Goal: Task Accomplishment & Management: Complete application form

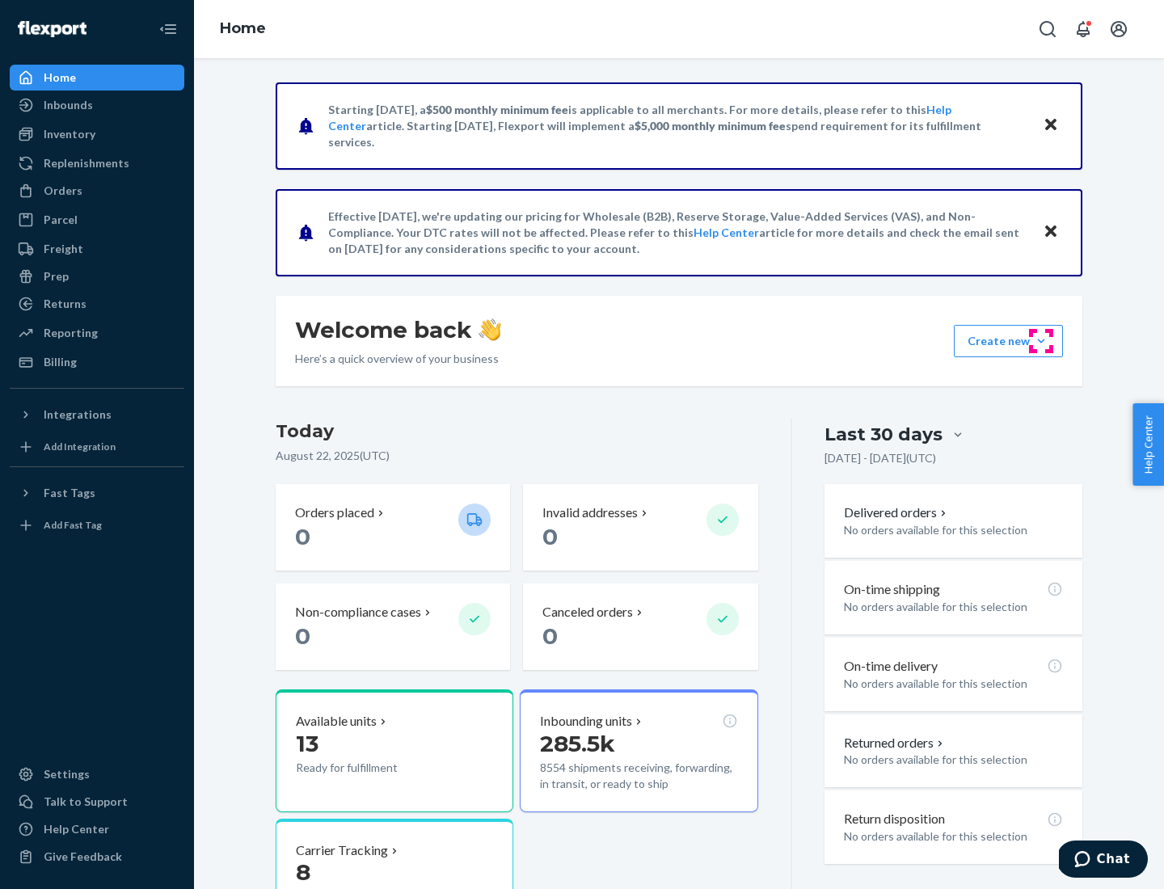
click at [1041, 341] on button "Create new Create new inbound Create new order Create new product" at bounding box center [1008, 341] width 109 height 32
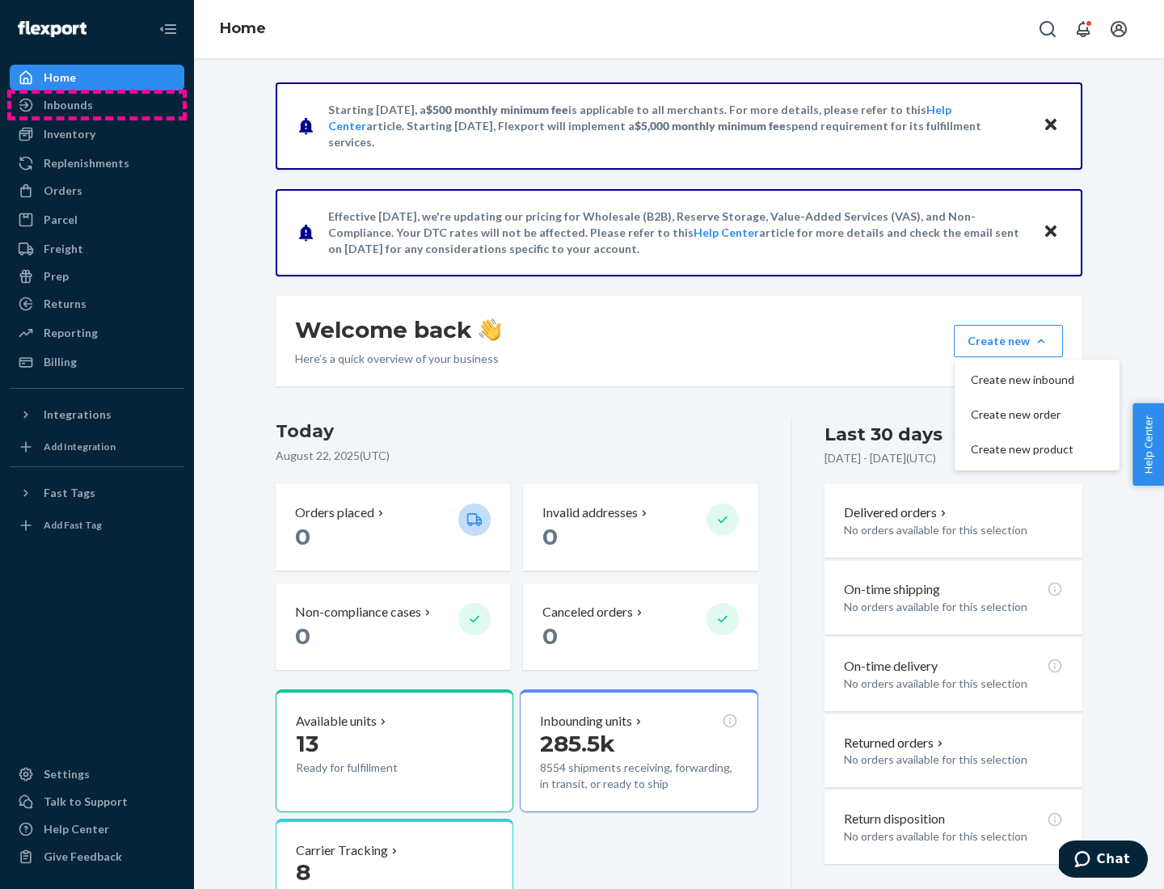
click at [97, 105] on div "Inbounds" at bounding box center [96, 105] width 171 height 23
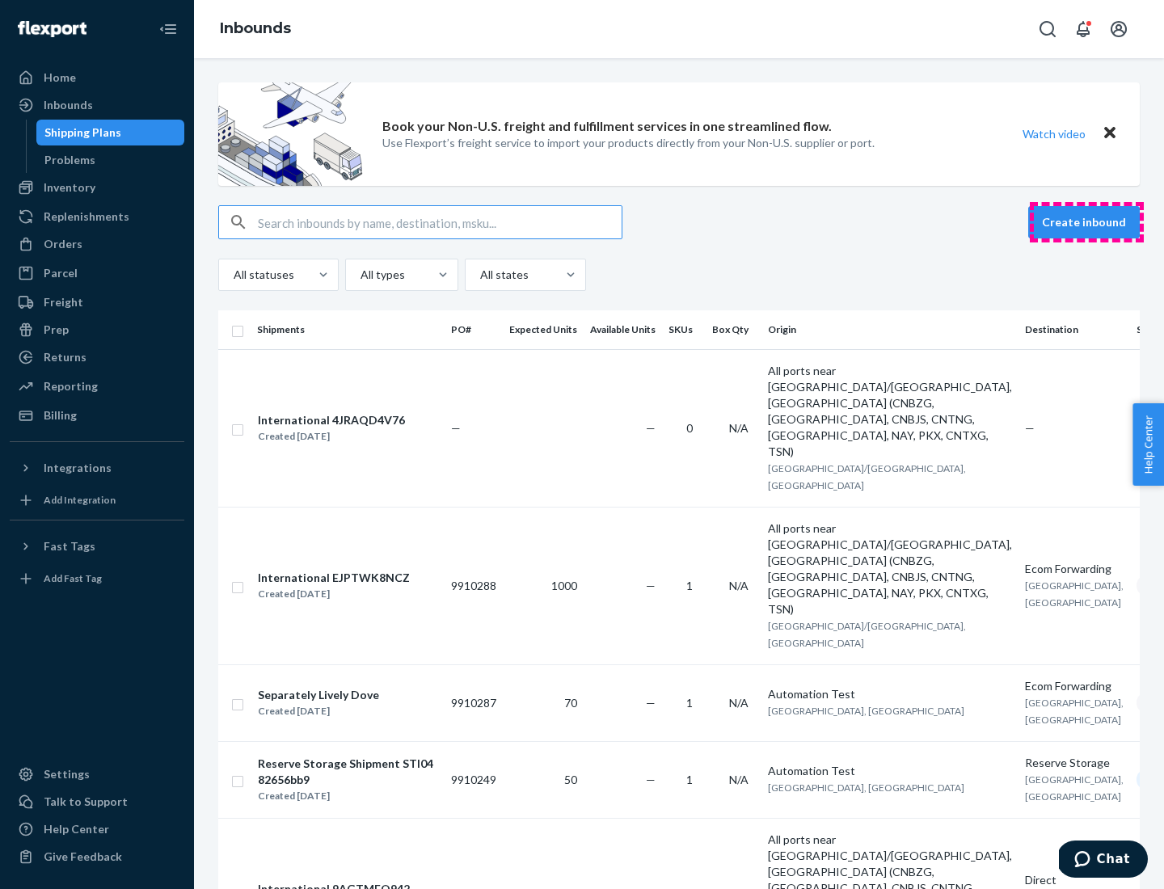
click at [1087, 222] on button "Create inbound" at bounding box center [1084, 222] width 112 height 32
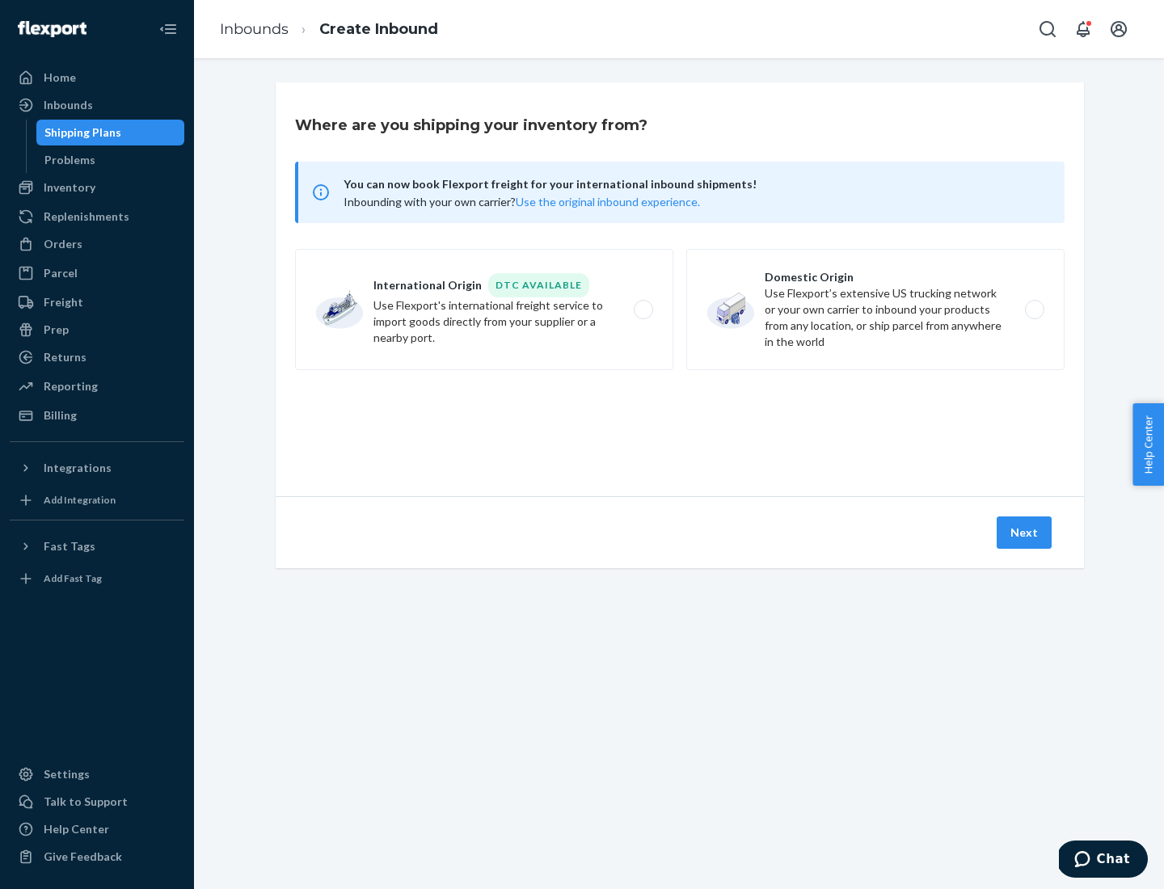
click at [876, 310] on label "Domestic Origin Use Flexport’s extensive US trucking network or your own carrie…" at bounding box center [875, 309] width 378 height 121
click at [1034, 310] on input "Domestic Origin Use Flexport’s extensive US trucking network or your own carrie…" at bounding box center [1039, 310] width 11 height 11
radio input "true"
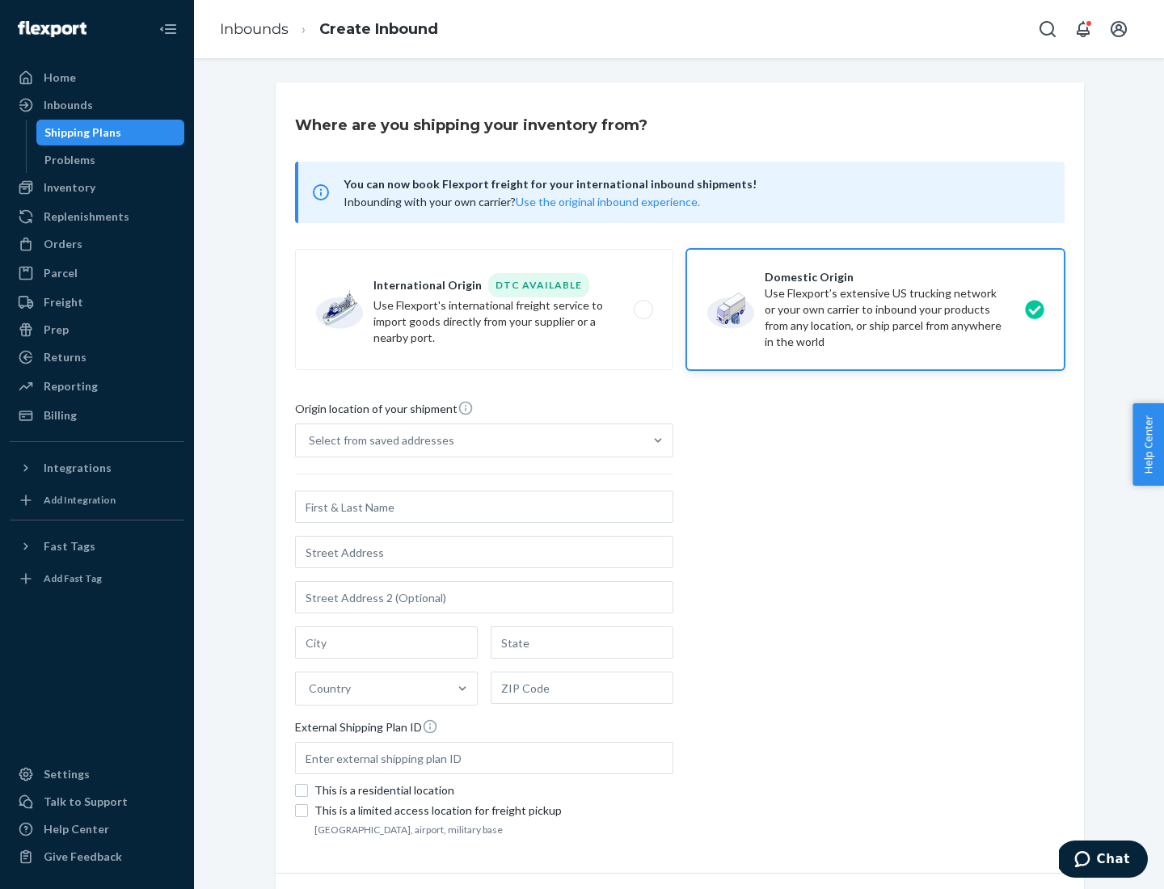
click at [378, 441] on div "Select from saved addresses" at bounding box center [382, 441] width 146 height 16
click at [310, 441] on input "Select from saved addresses" at bounding box center [310, 441] width 2 height 16
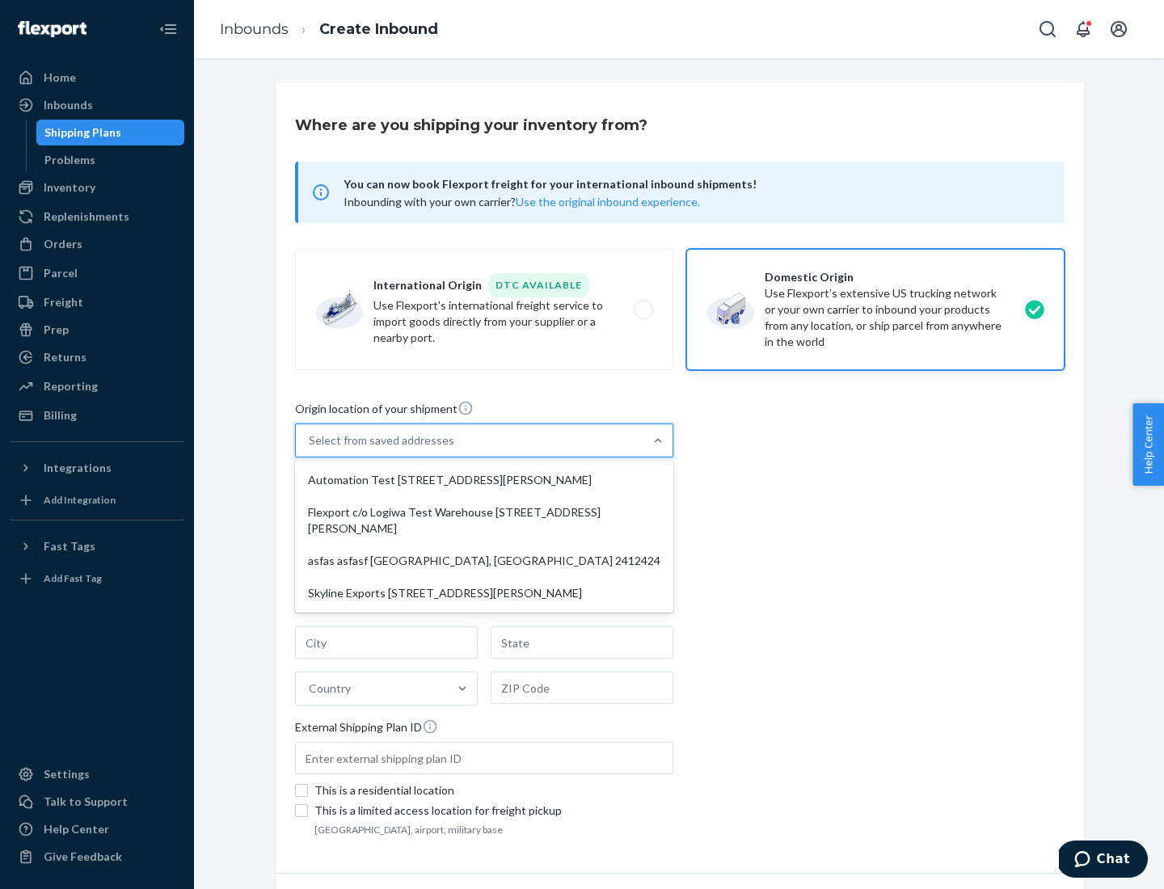
scroll to position [6, 0]
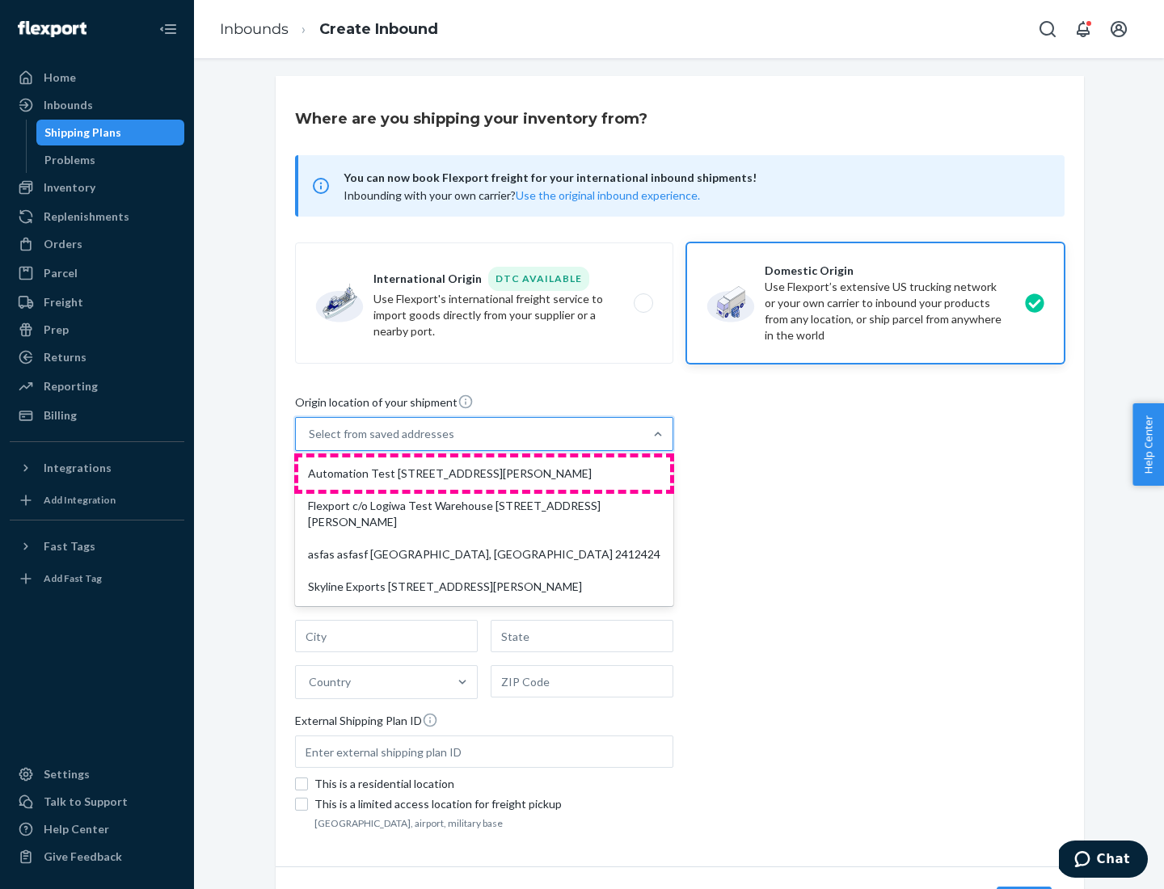
click at [484, 474] on div "Automation Test [STREET_ADDRESS][PERSON_NAME]" at bounding box center [484, 474] width 372 height 32
click at [310, 442] on input "option Automation Test [STREET_ADDRESS][PERSON_NAME] focused, 1 of 4. 4 results…" at bounding box center [310, 434] width 2 height 16
type input "Automation Test"
type input "9th Floor"
type input "[GEOGRAPHIC_DATA]"
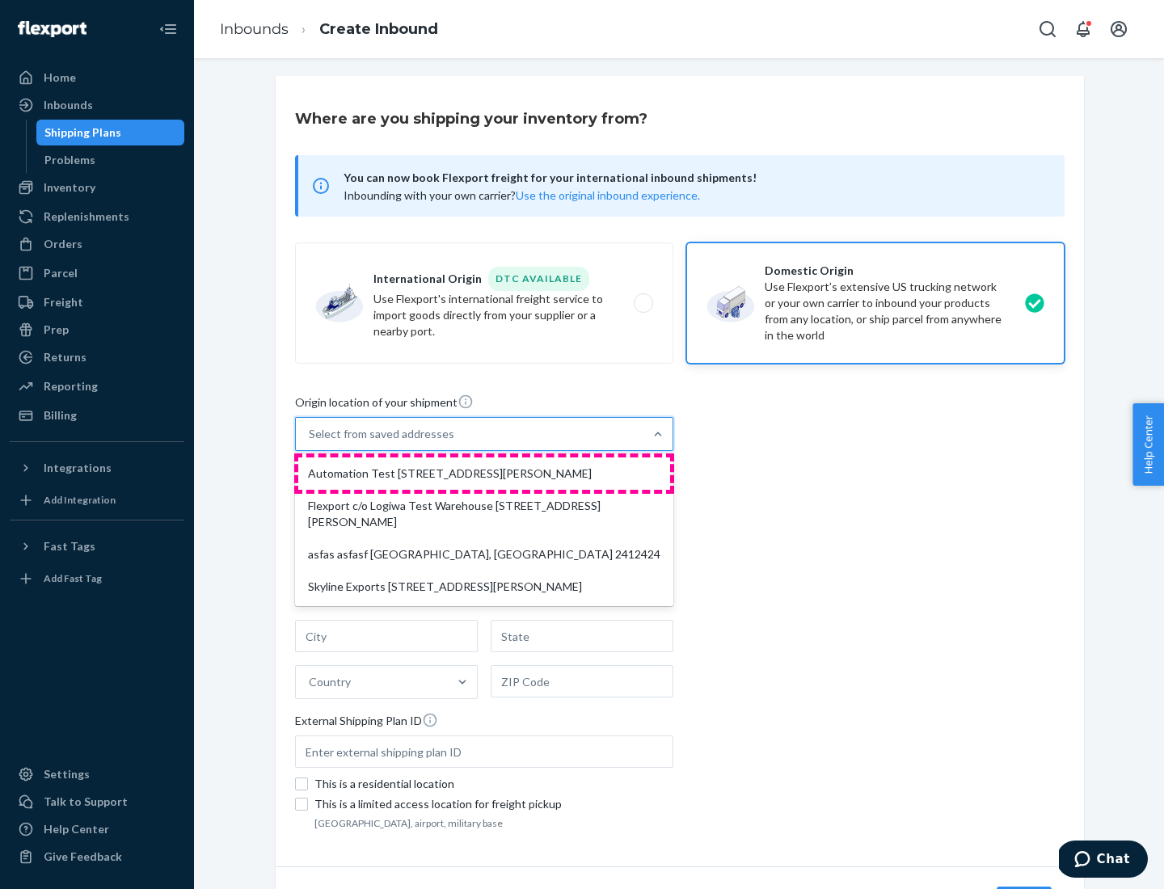
type input "CA"
type input "94104"
type input "[STREET_ADDRESS][PERSON_NAME]"
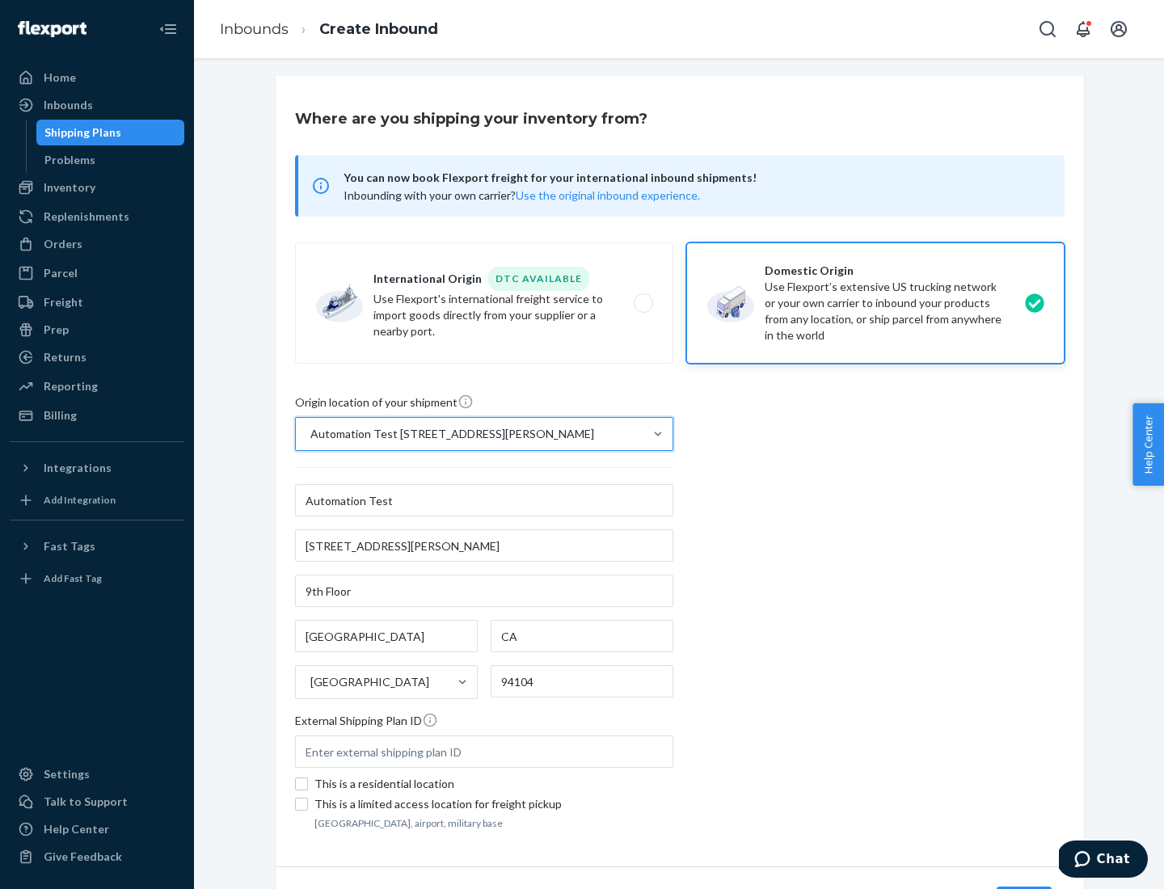
scroll to position [95, 0]
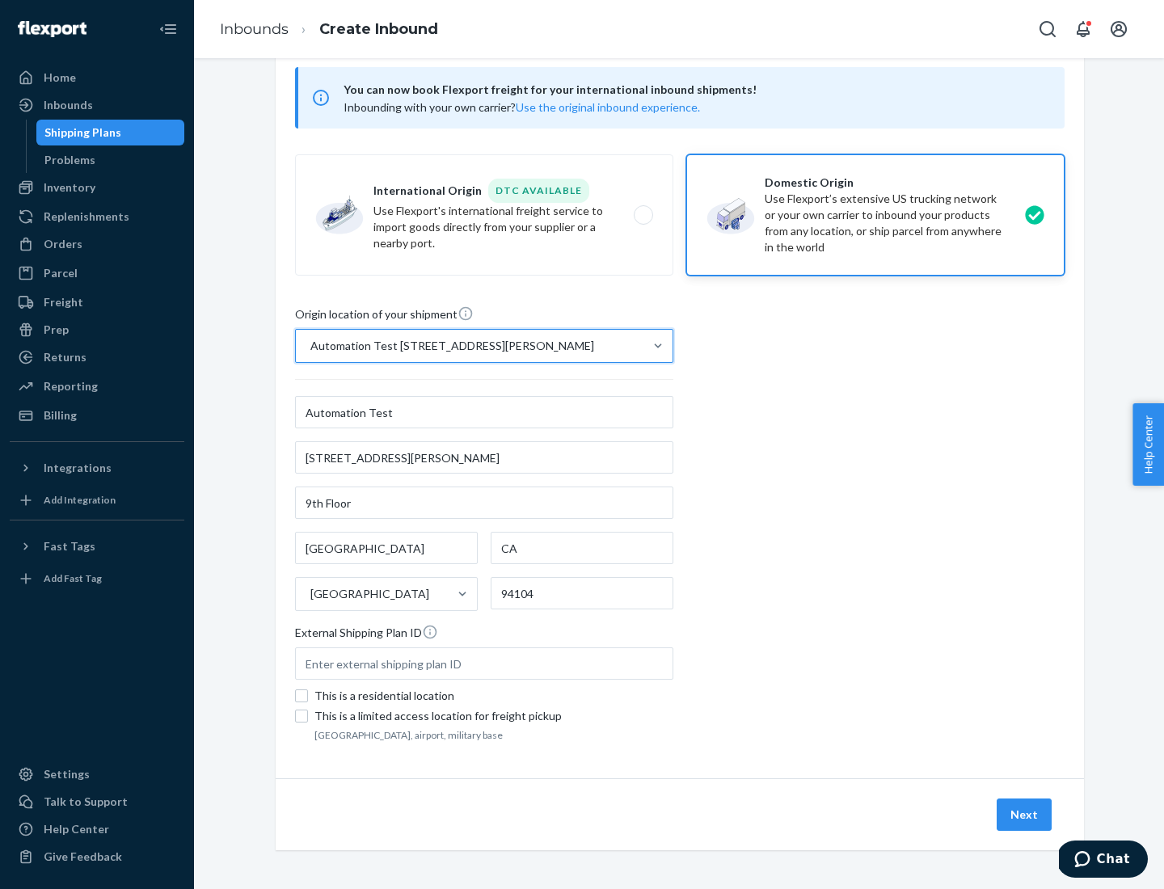
click at [1025, 815] on button "Next" at bounding box center [1024, 815] width 55 height 32
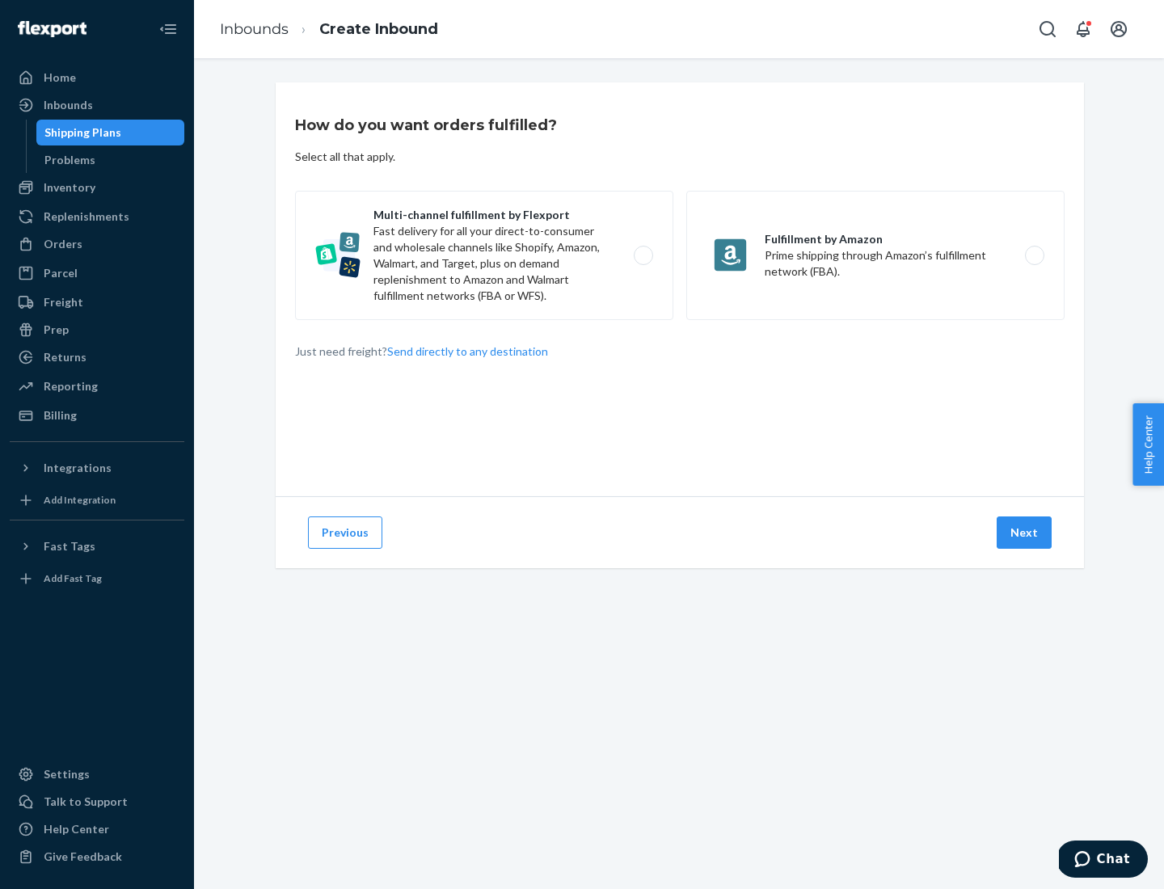
click at [484, 255] on label "Multi-channel fulfillment by Flexport Fast delivery for all your direct-to-cons…" at bounding box center [484, 255] width 378 height 129
click at [643, 255] on input "Multi-channel fulfillment by Flexport Fast delivery for all your direct-to-cons…" at bounding box center [648, 256] width 11 height 11
radio input "true"
click at [1025, 533] on button "Next" at bounding box center [1024, 533] width 55 height 32
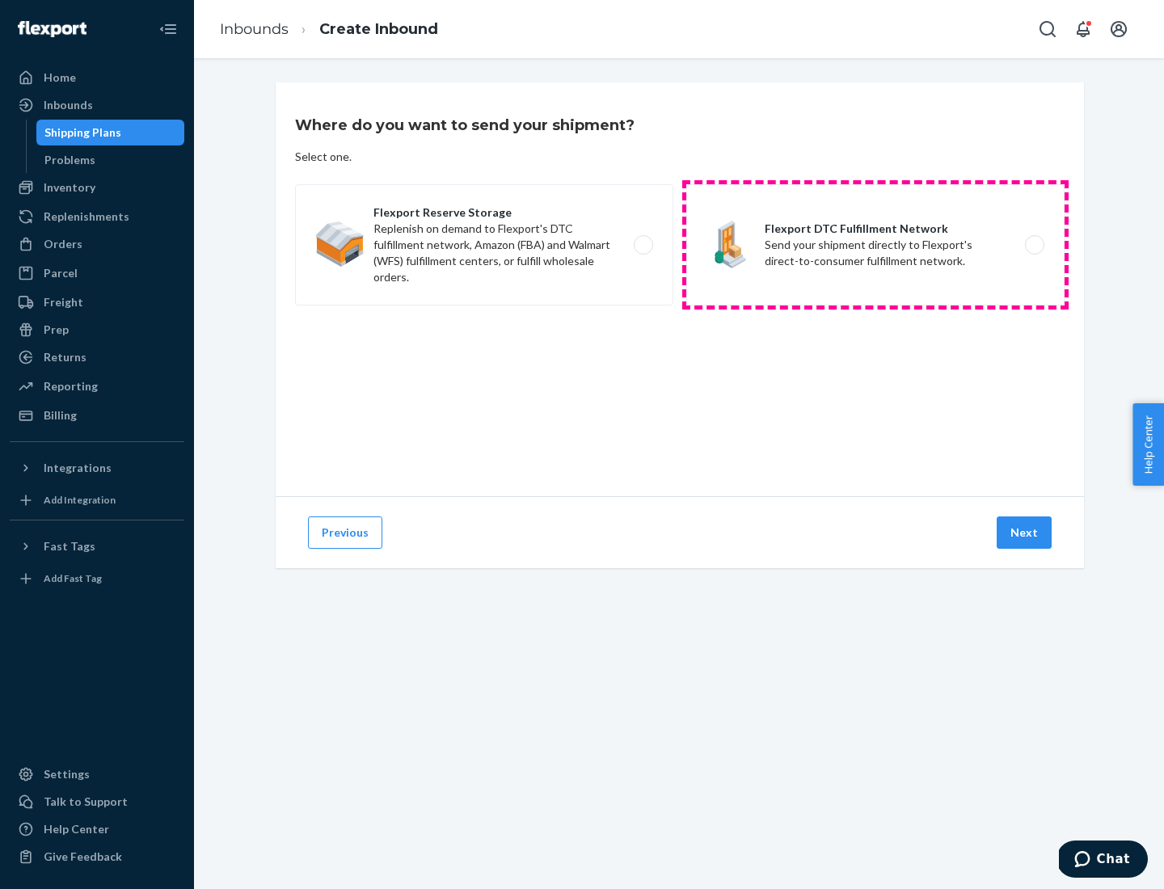
click at [876, 245] on label "Flexport DTC Fulfillment Network Send your shipment directly to Flexport's dire…" at bounding box center [875, 244] width 378 height 121
click at [1034, 245] on input "Flexport DTC Fulfillment Network Send your shipment directly to Flexport's dire…" at bounding box center [1039, 245] width 11 height 11
radio input "true"
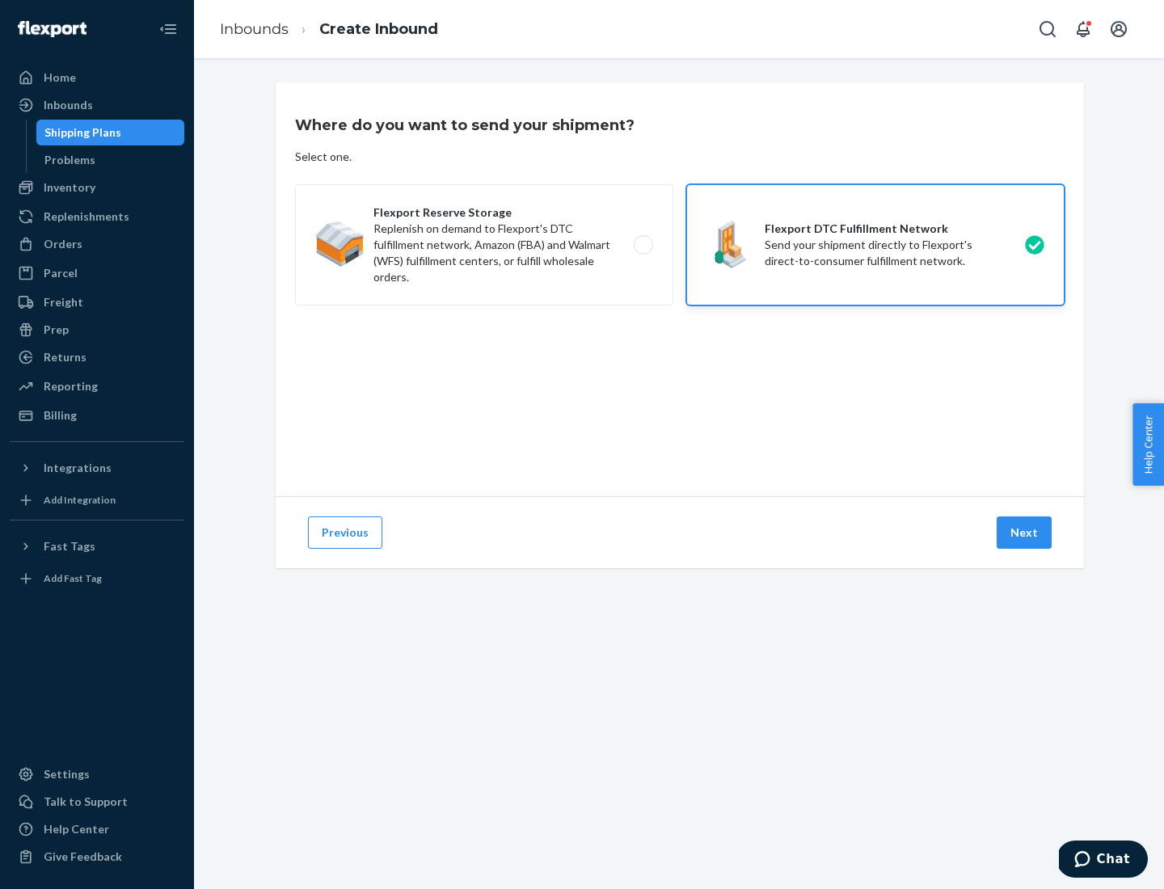
click at [1025, 533] on button "Next" at bounding box center [1024, 533] width 55 height 32
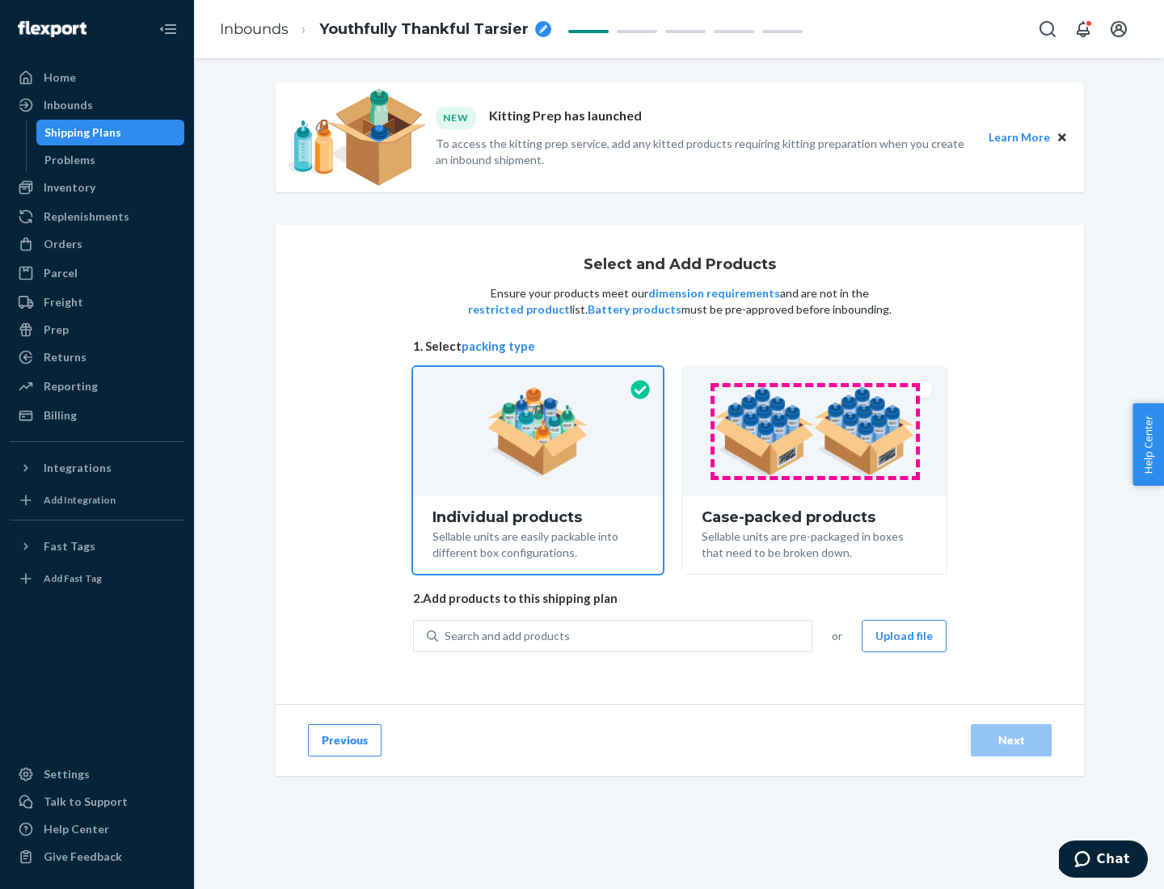
click at [815, 432] on img at bounding box center [814, 431] width 201 height 89
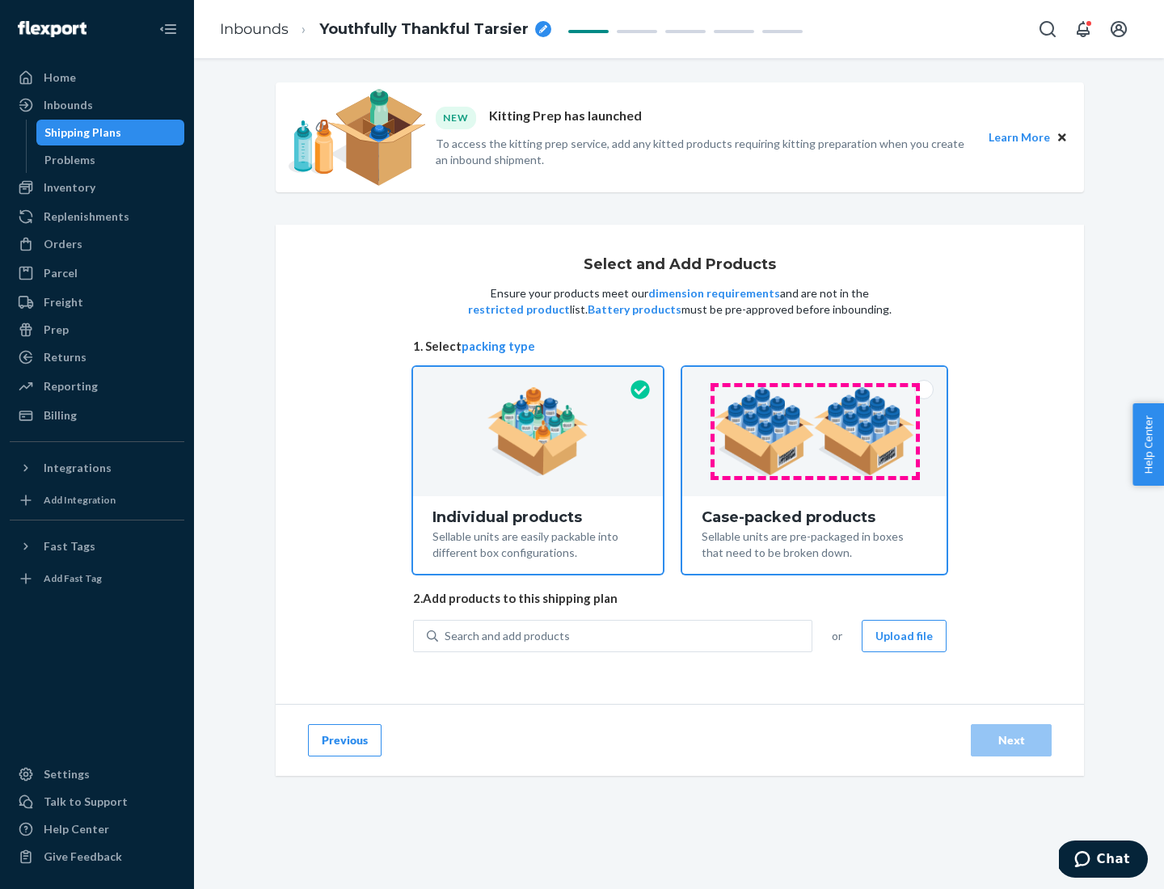
click at [815, 378] on input "Case-packed products Sellable units are pre-packaged in boxes that need to be b…" at bounding box center [814, 372] width 11 height 11
radio input "true"
radio input "false"
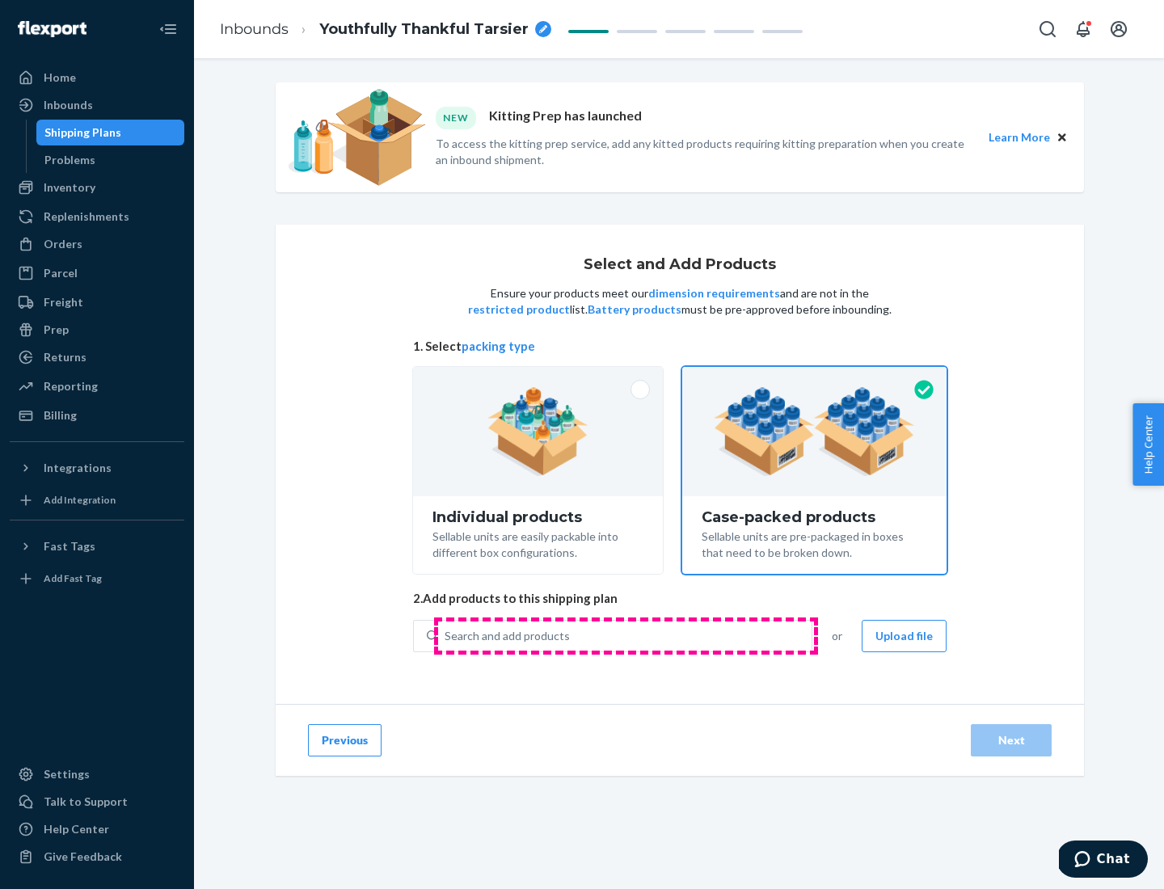
click at [626, 635] on div "Search and add products" at bounding box center [625, 636] width 374 height 29
click at [446, 635] on input "Search and add products" at bounding box center [446, 636] width 2 height 16
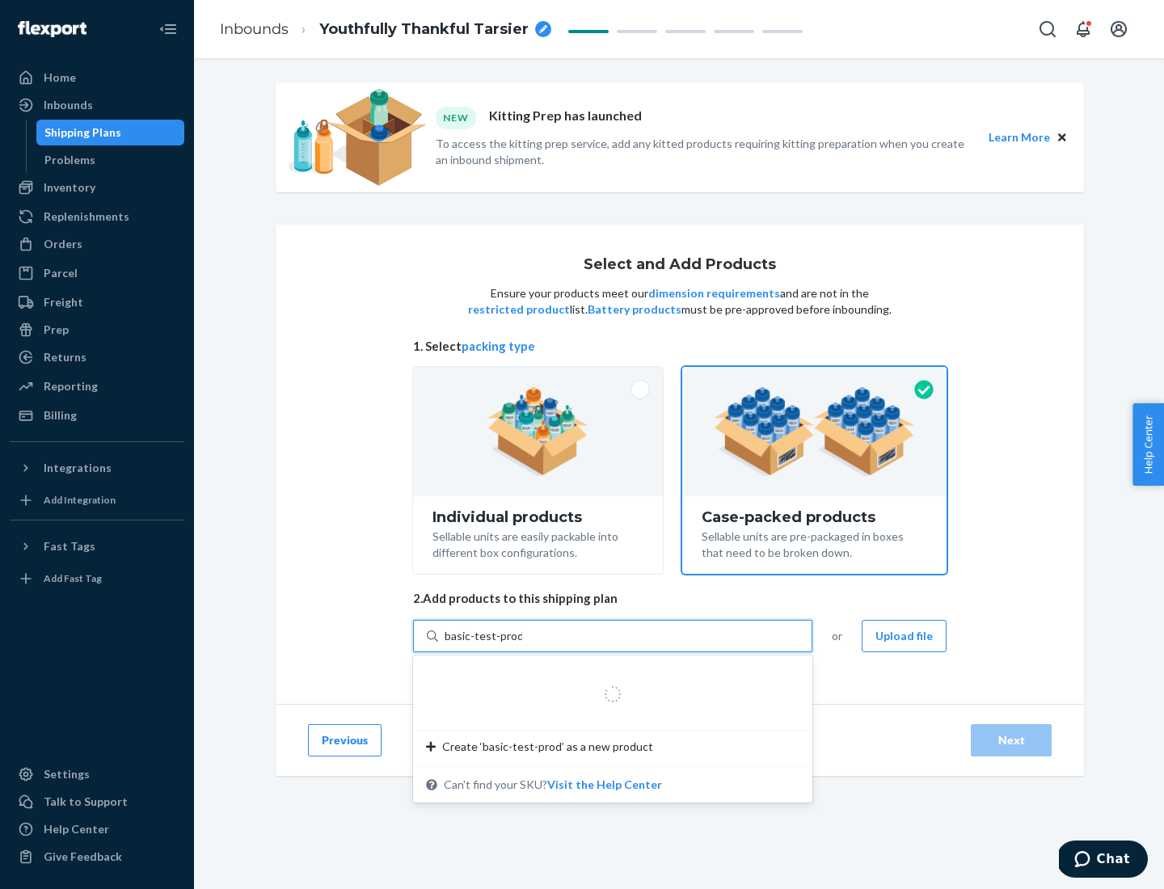
type input "basic-test-product-1"
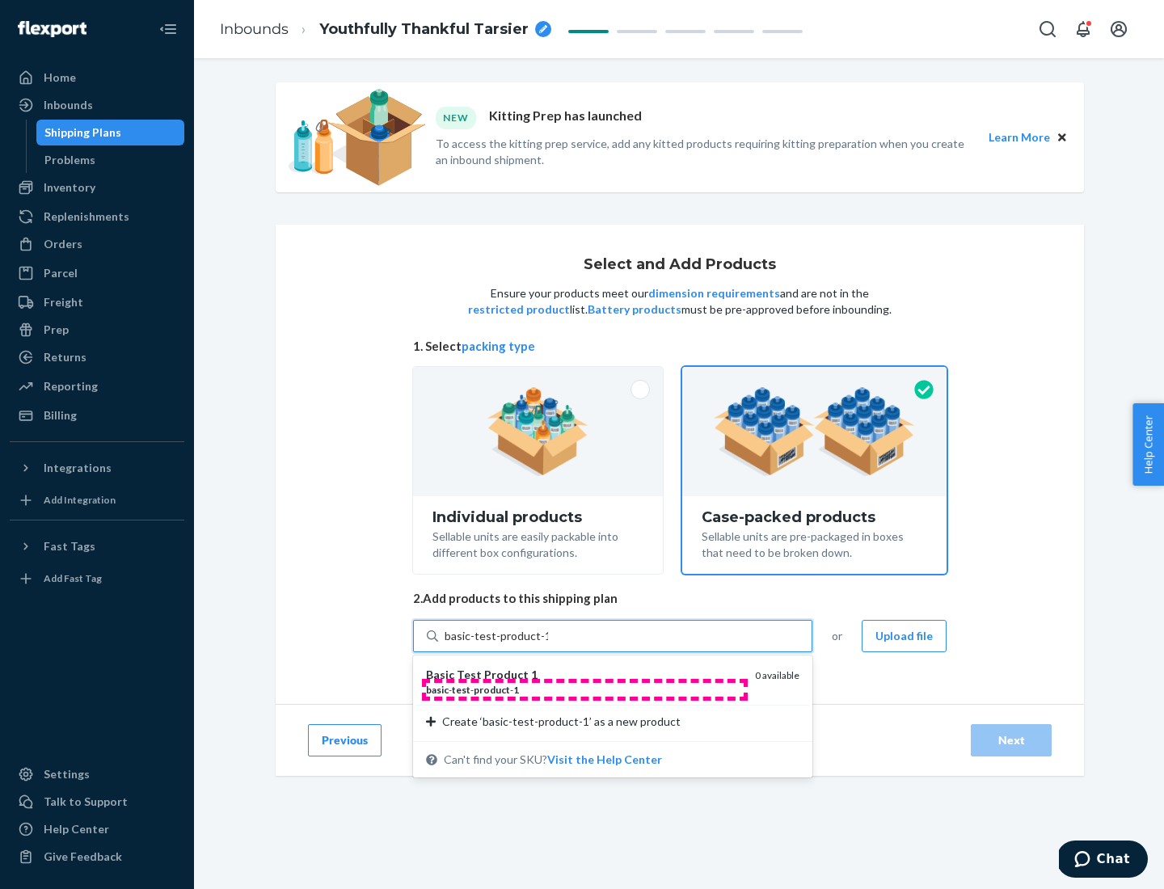
click at [585, 690] on div "basic - test - product - 1" at bounding box center [584, 690] width 316 height 14
click at [548, 644] on input "basic-test-product-1" at bounding box center [496, 636] width 103 height 16
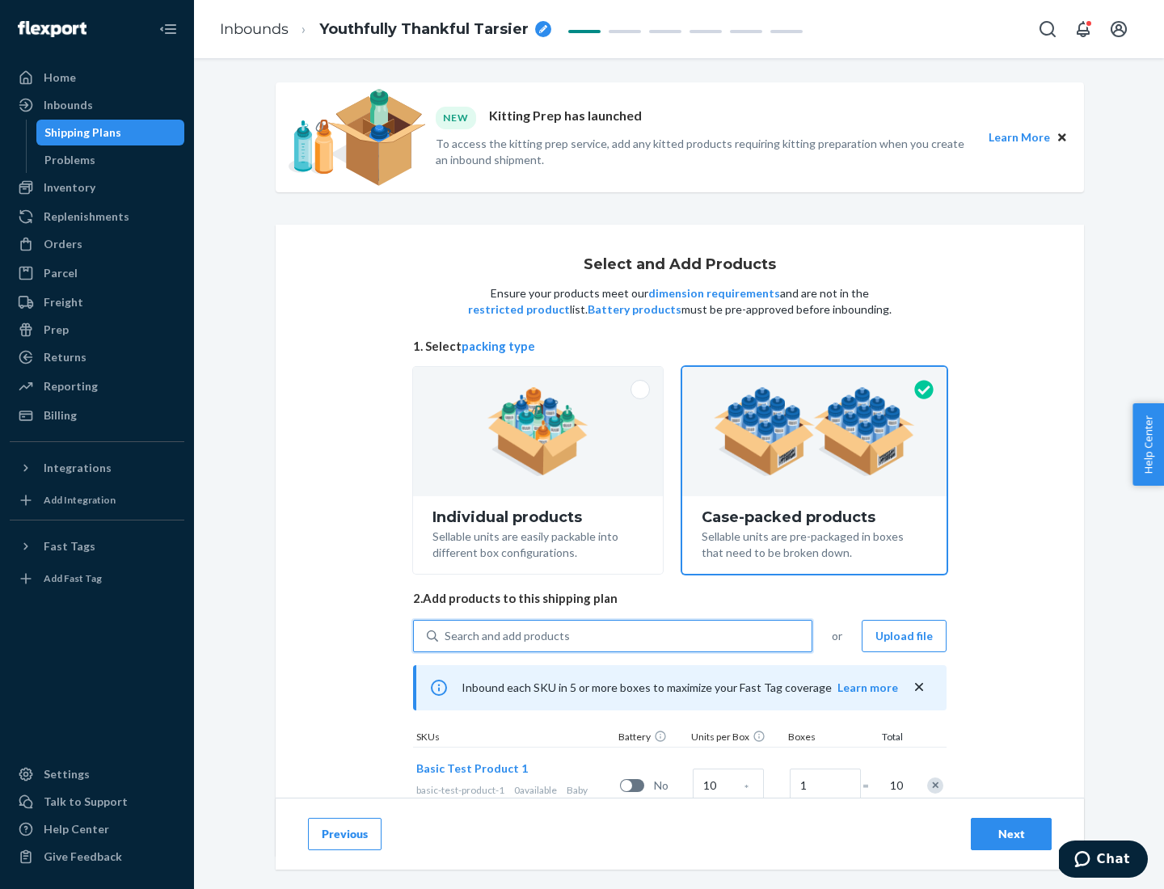
scroll to position [58, 0]
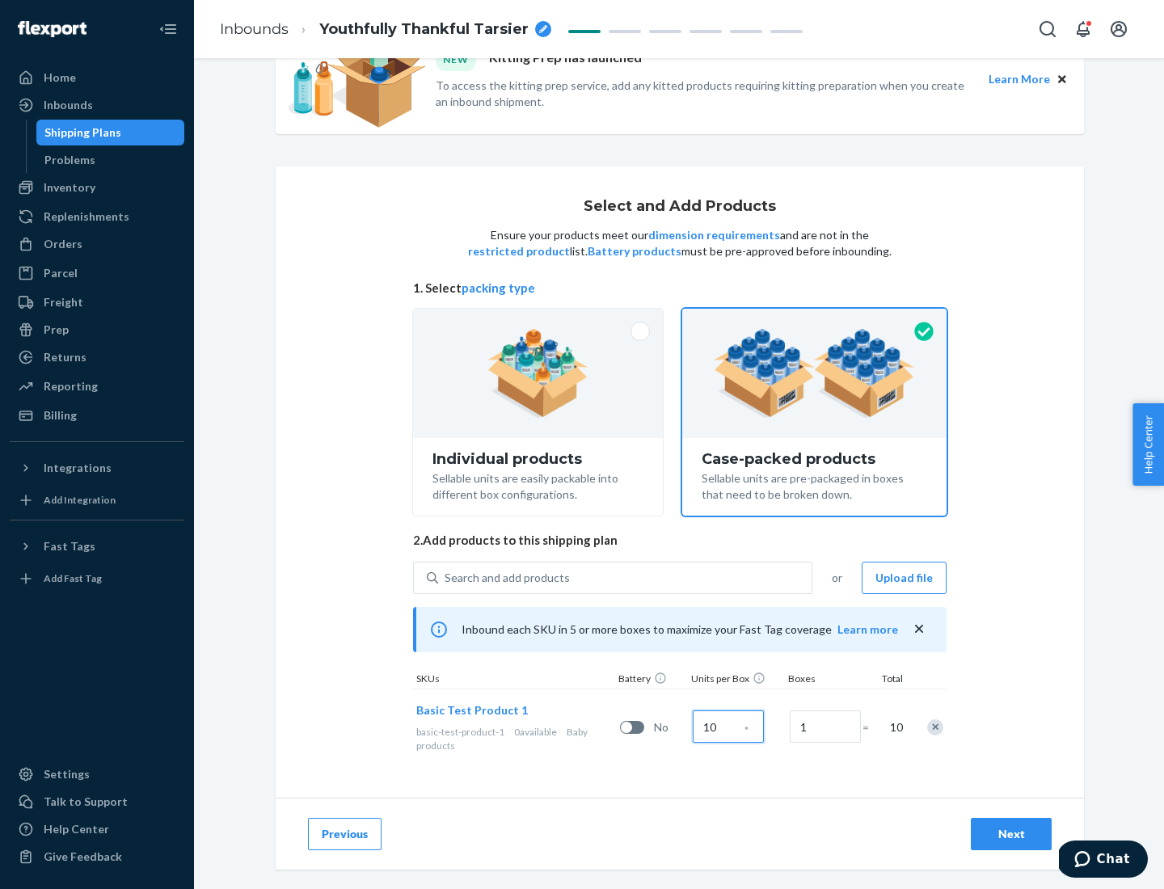
type input "10"
type input "7"
click at [1011, 834] on div "Next" at bounding box center [1011, 834] width 53 height 16
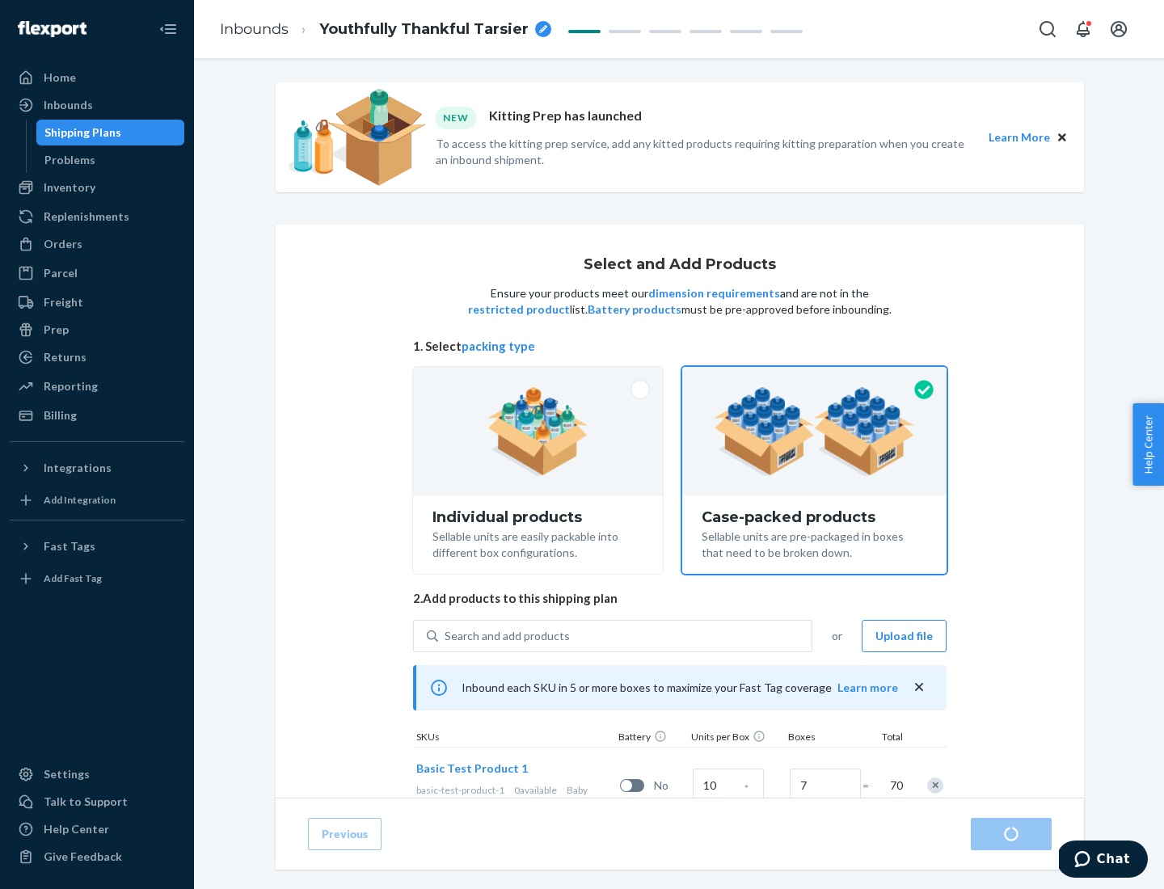
radio input "true"
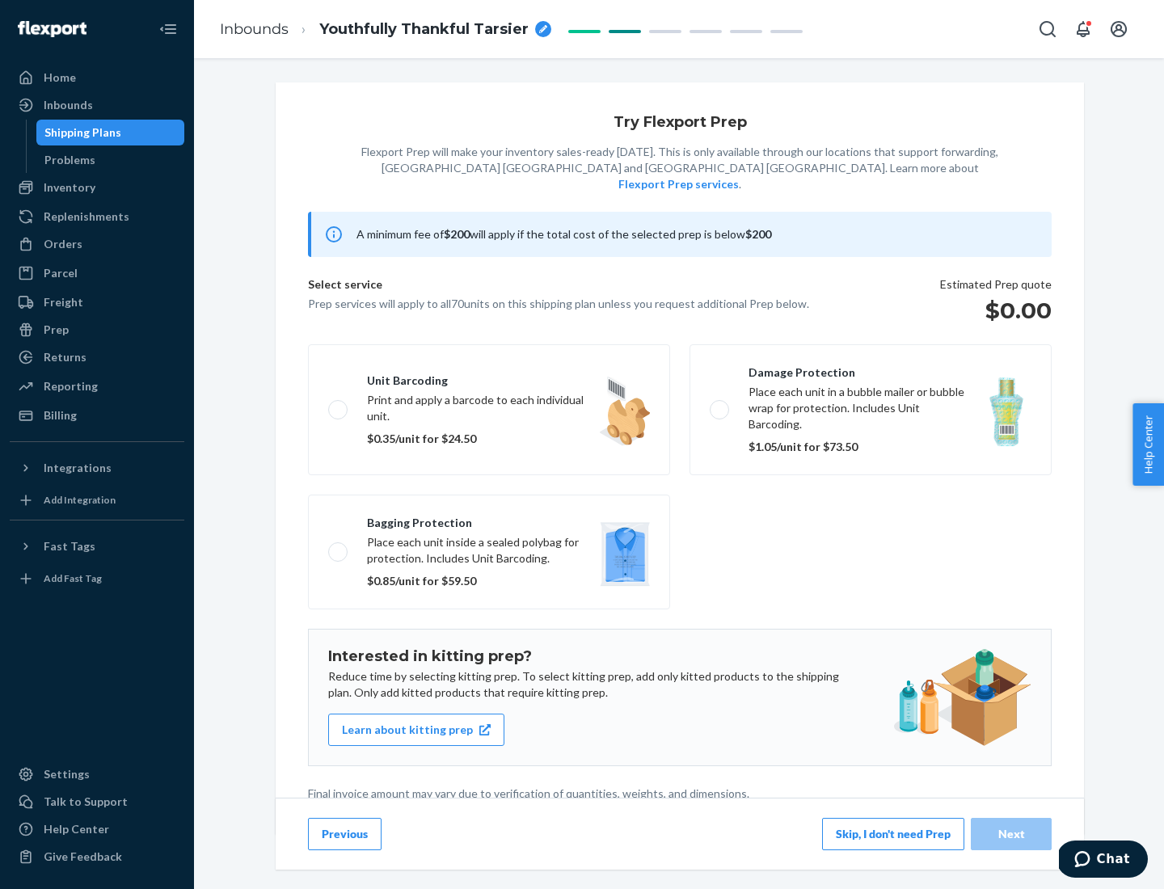
scroll to position [4, 0]
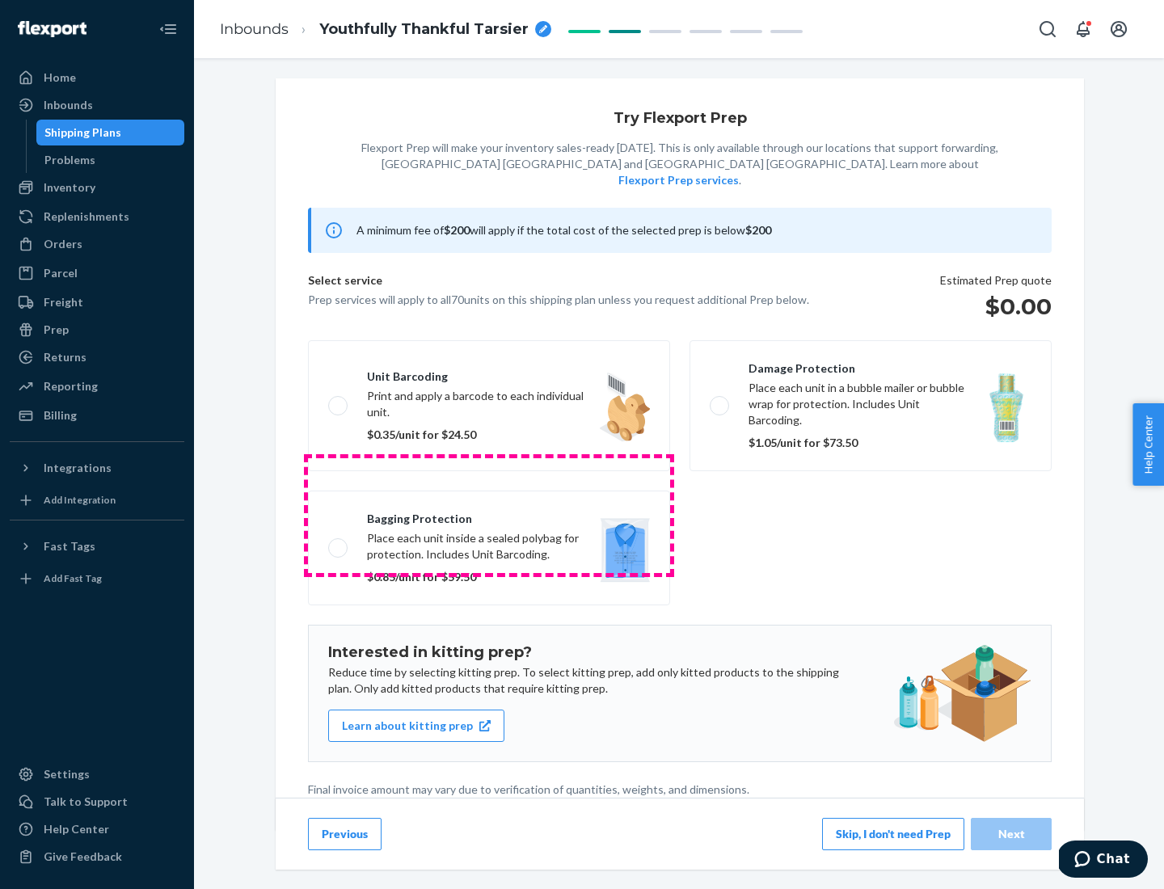
click at [489, 515] on label "Bagging protection Place each unit inside a sealed polybag for protection. Incl…" at bounding box center [489, 548] width 362 height 115
click at [339, 543] on input "Bagging protection Place each unit inside a sealed polybag for protection. Incl…" at bounding box center [333, 548] width 11 height 11
checkbox input "true"
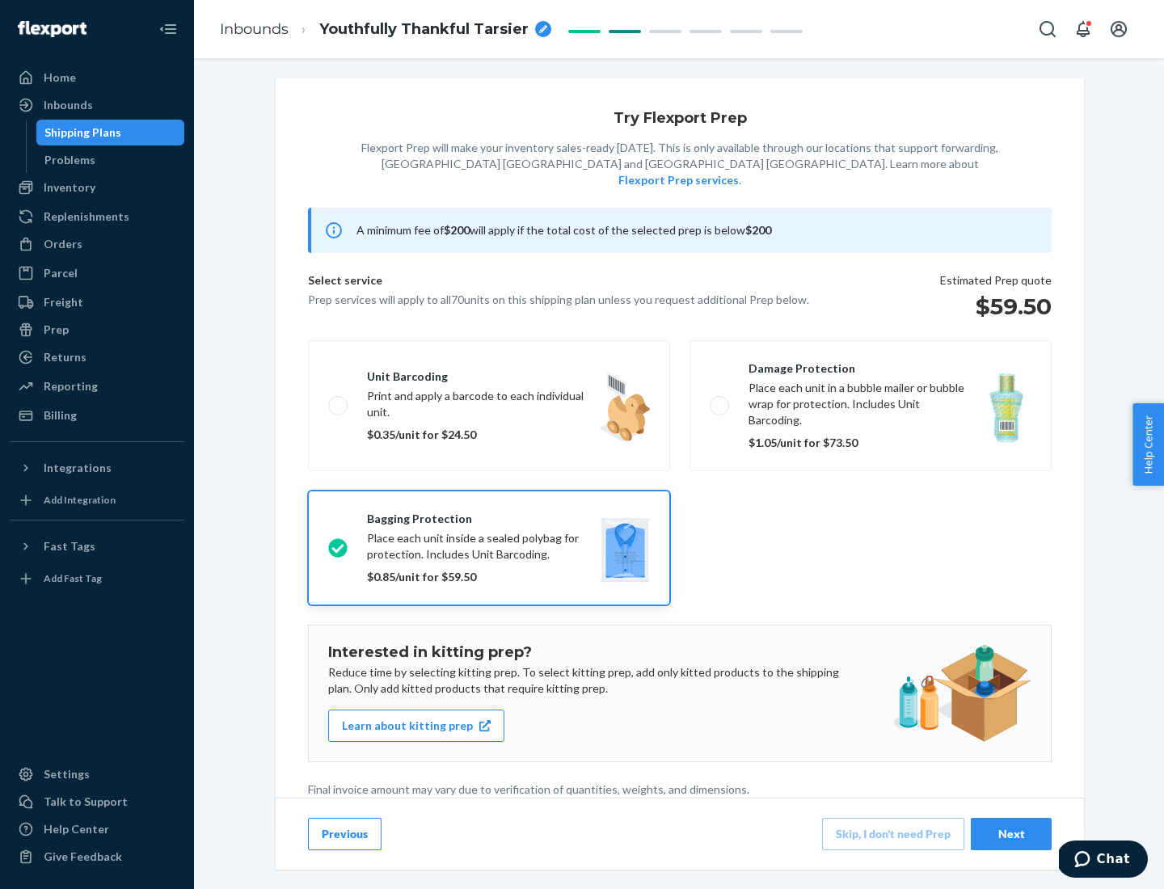
click at [1011, 834] on div "Next" at bounding box center [1011, 834] width 53 height 16
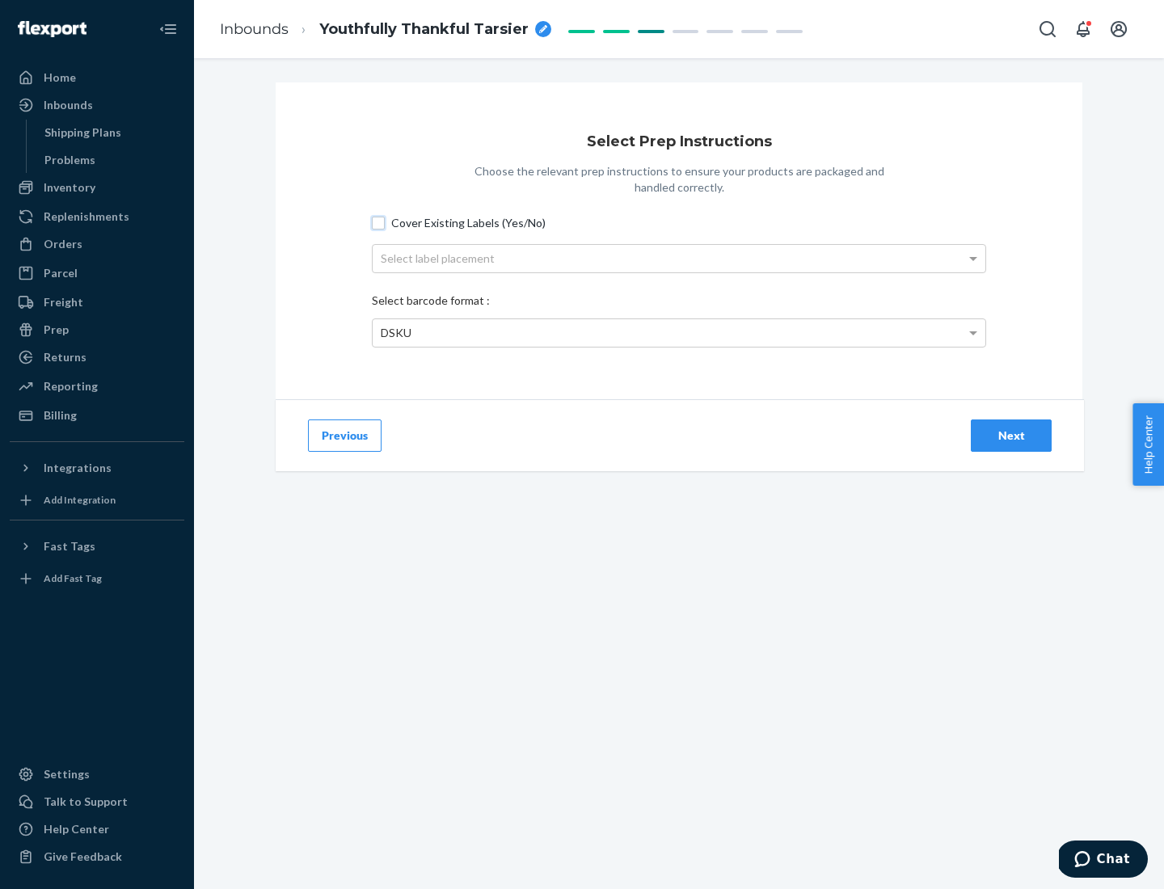
click at [378, 222] on input "Cover Existing Labels (Yes/No)" at bounding box center [378, 223] width 13 height 13
checkbox input "true"
click at [679, 258] on div "Select label placement" at bounding box center [679, 258] width 613 height 27
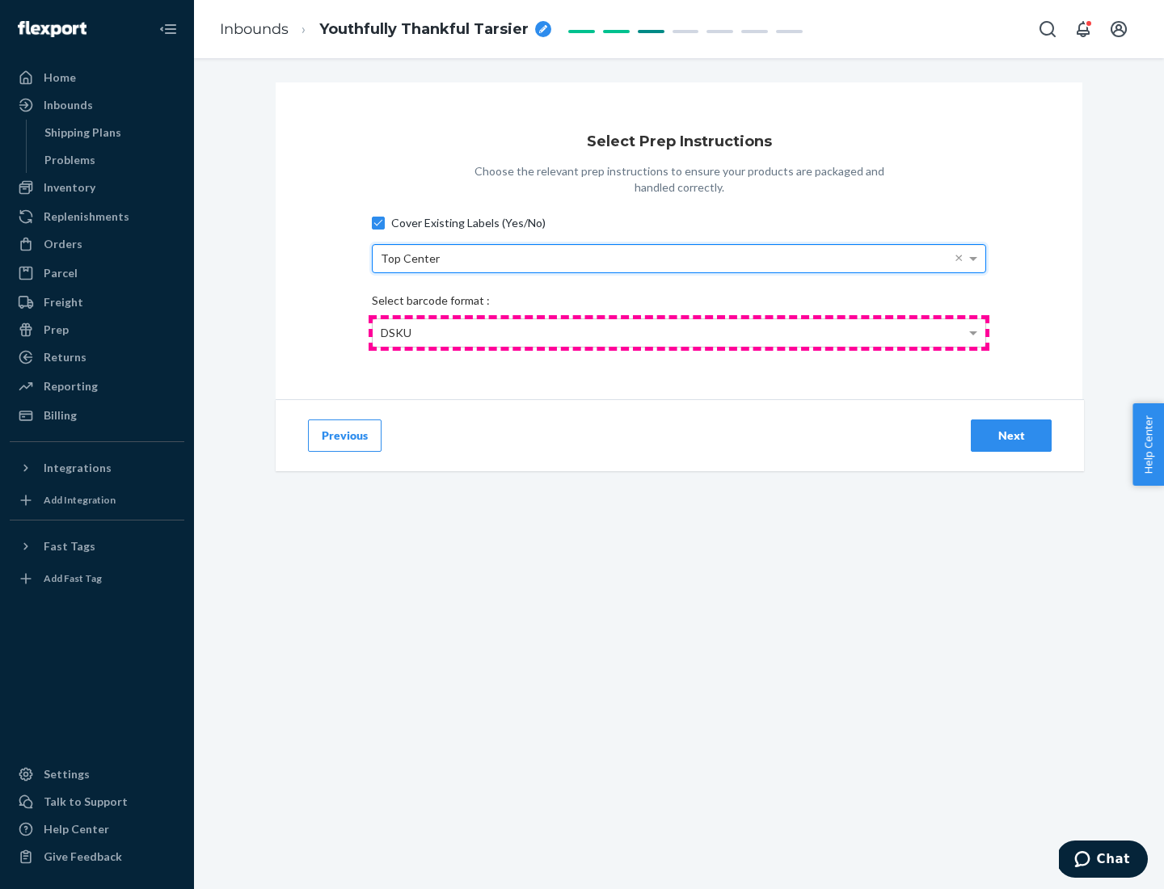
click at [679, 332] on div "DSKU" at bounding box center [679, 332] width 613 height 27
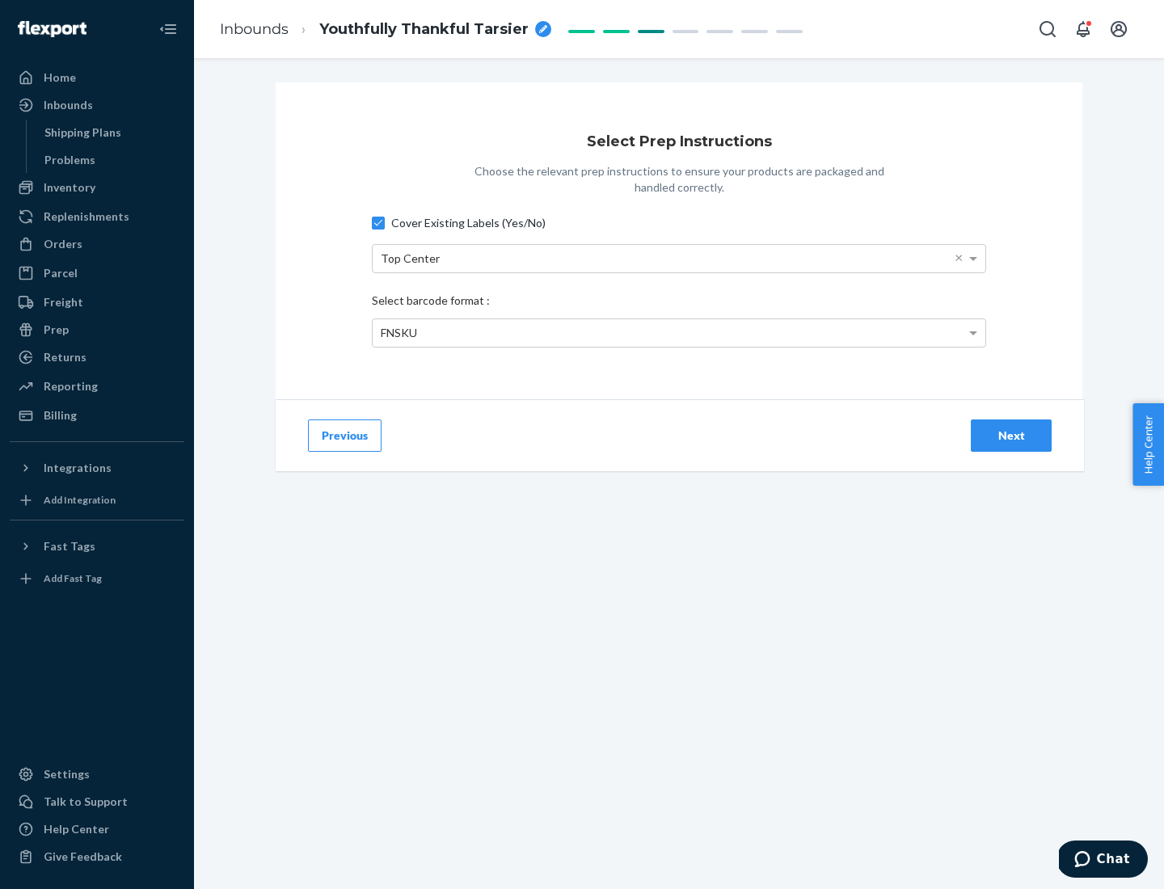
click at [1011, 435] on div "Next" at bounding box center [1011, 436] width 53 height 16
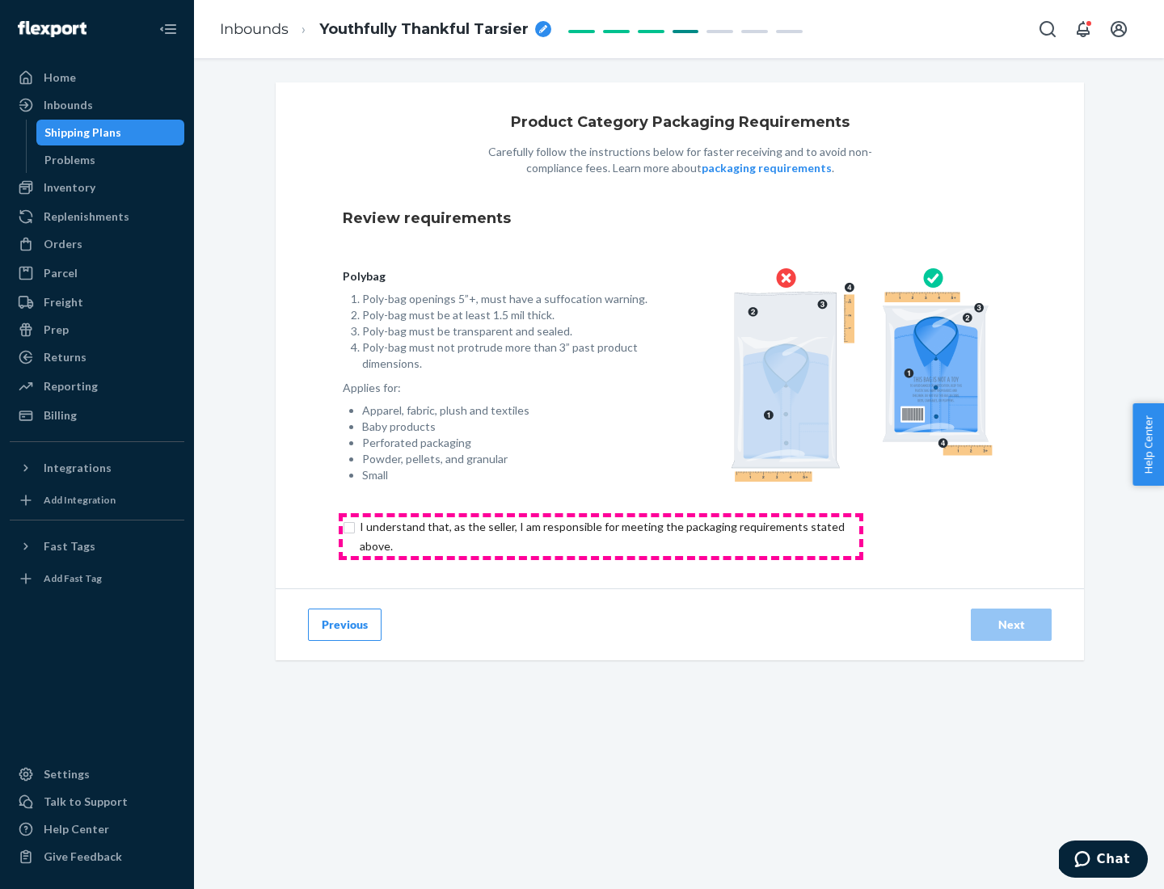
click at [601, 536] on input "checkbox" at bounding box center [612, 536] width 538 height 39
checkbox input "true"
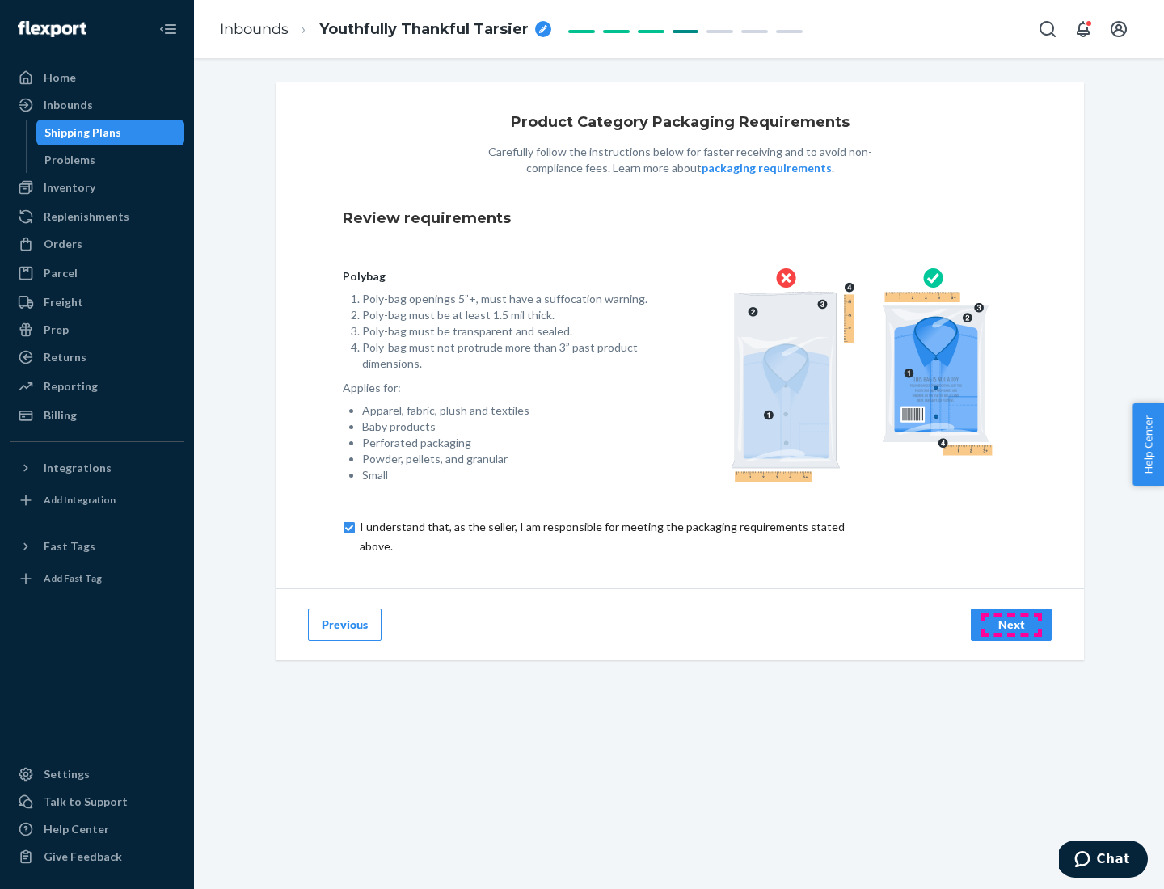
click at [1011, 624] on div "Next" at bounding box center [1011, 625] width 53 height 16
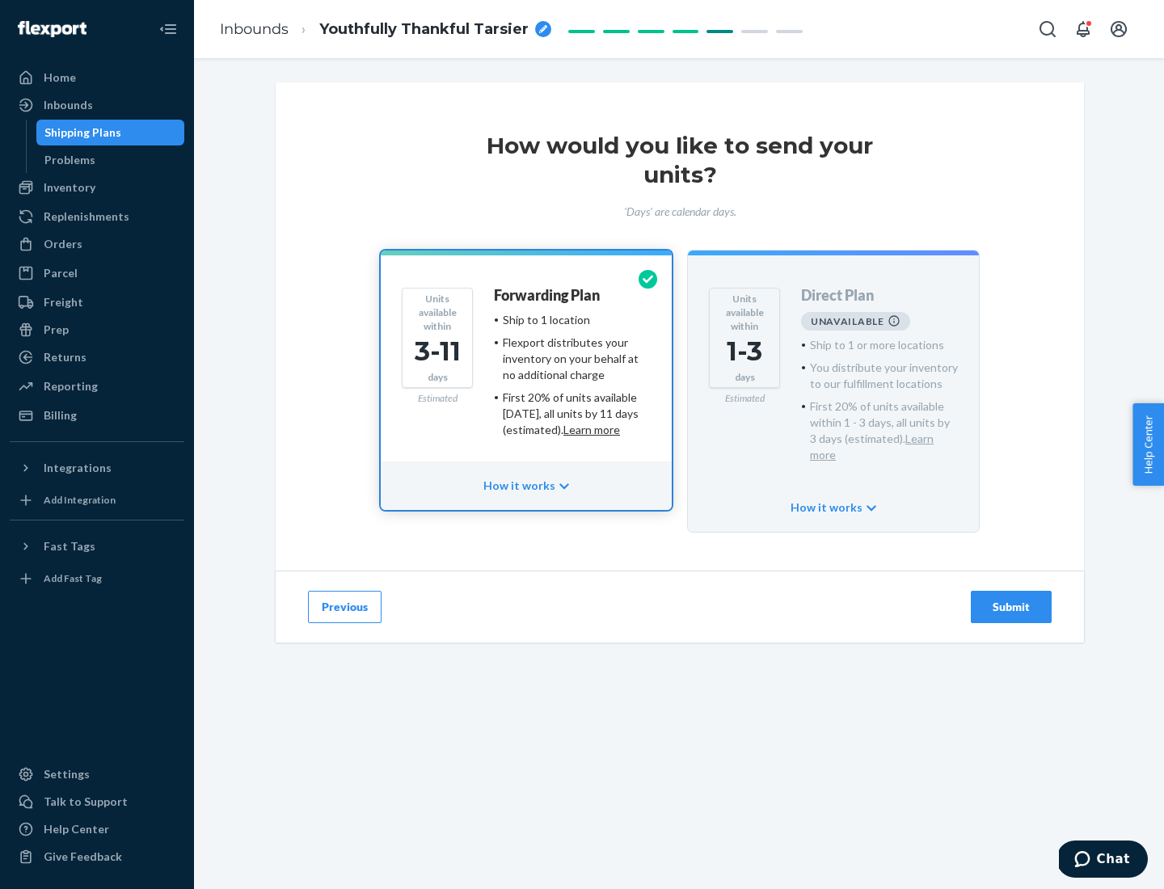
click at [548, 295] on h4 "Forwarding Plan" at bounding box center [547, 296] width 106 height 16
click at [1011, 599] on div "Submit" at bounding box center [1011, 607] width 53 height 16
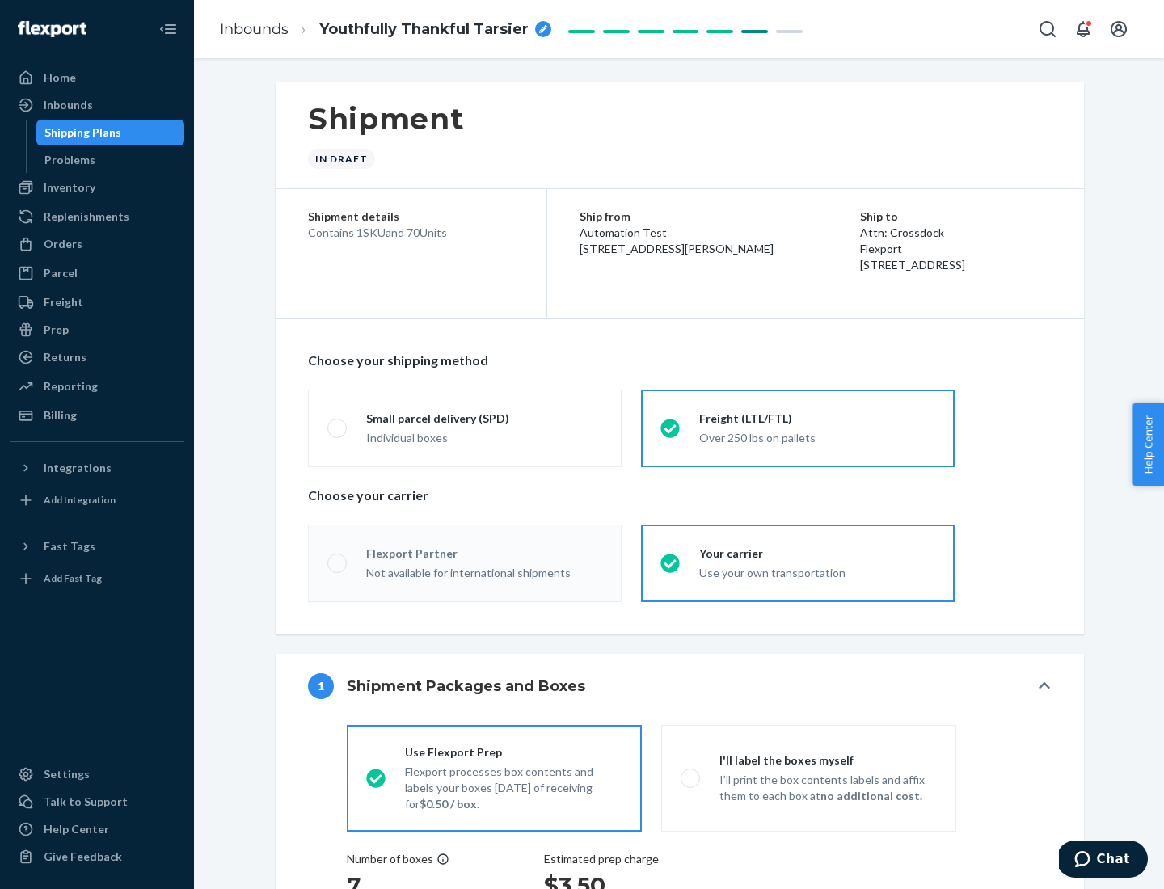
radio input "true"
radio input "false"
radio input "true"
radio input "false"
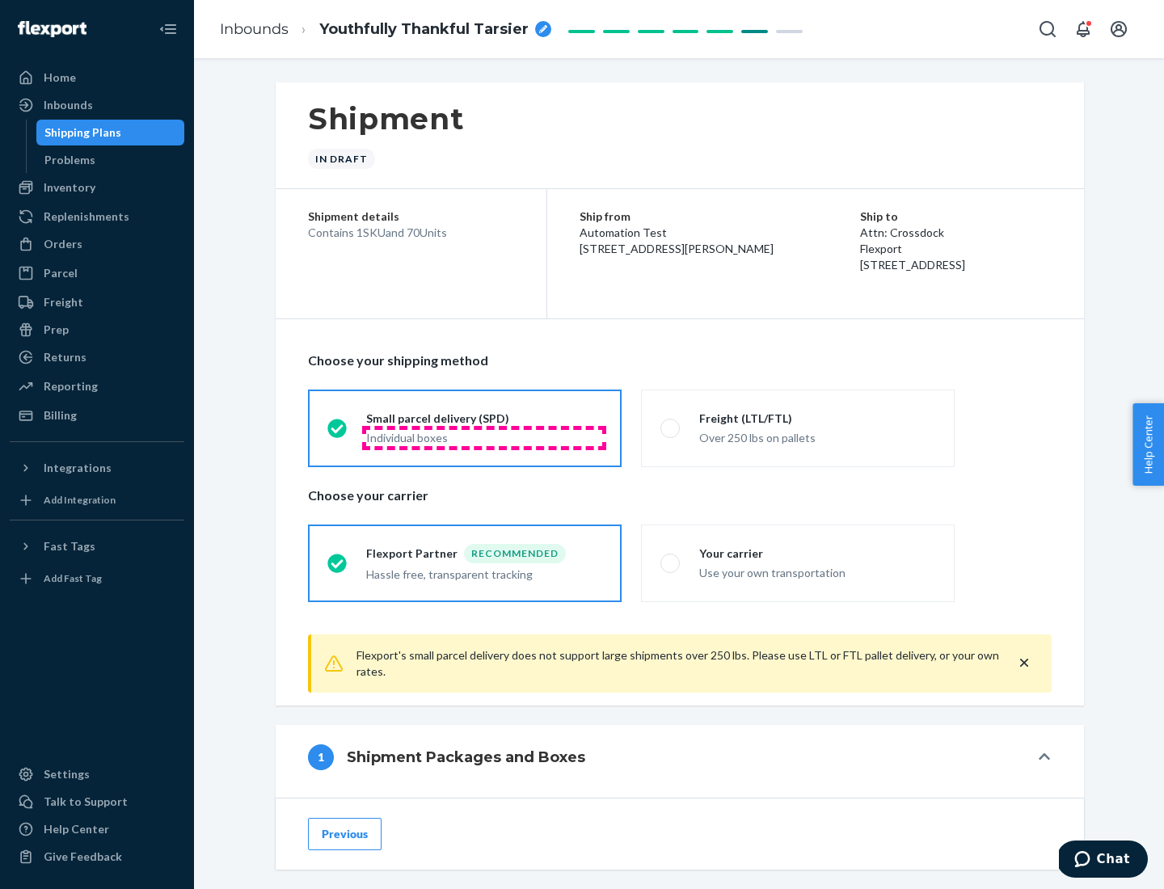
click at [484, 437] on div "Individual boxes" at bounding box center [484, 438] width 236 height 16
click at [338, 433] on input "Small parcel delivery (SPD) Individual boxes" at bounding box center [332, 428] width 11 height 11
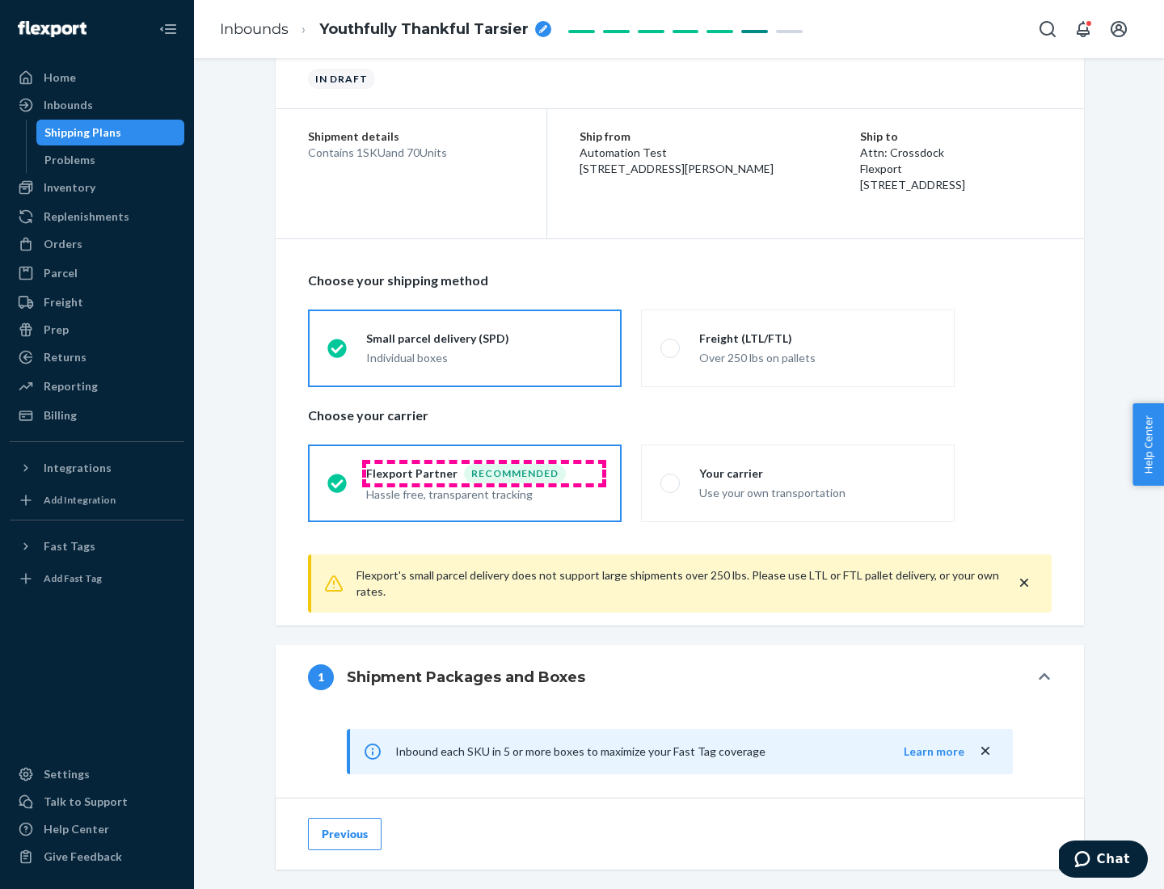
click at [484, 473] on div "Recommended" at bounding box center [515, 473] width 102 height 19
click at [338, 478] on input "Flexport Partner Recommended Hassle free, transparent tracking" at bounding box center [332, 483] width 11 height 11
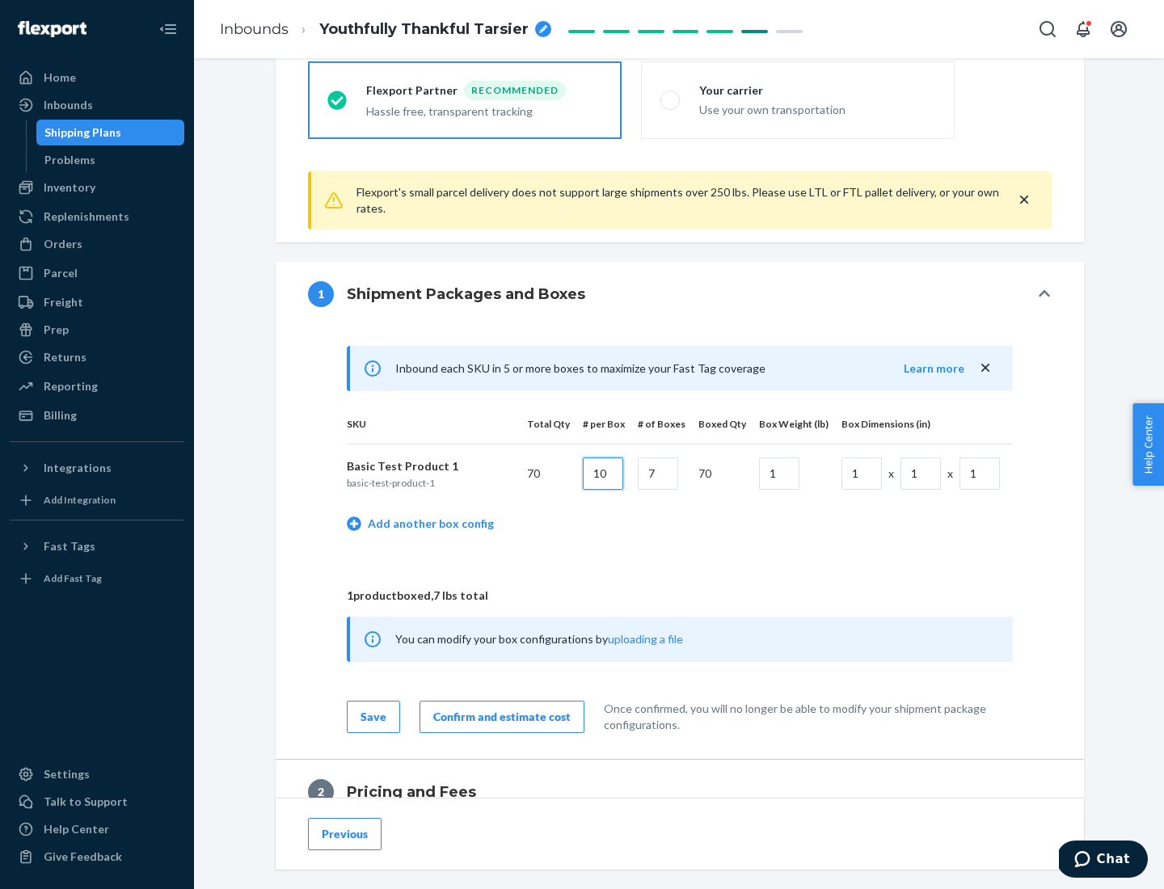
type input "10"
type input "7"
type input "1"
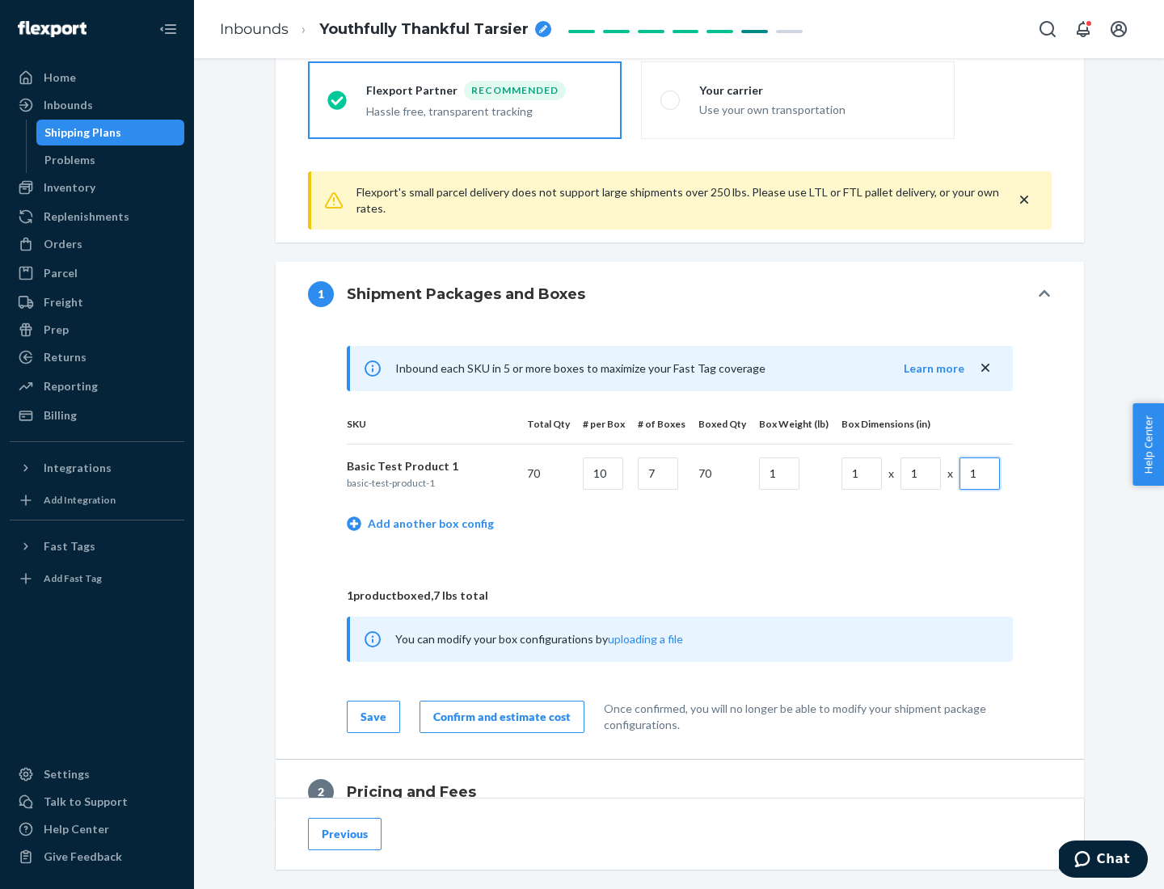
scroll to position [707, 0]
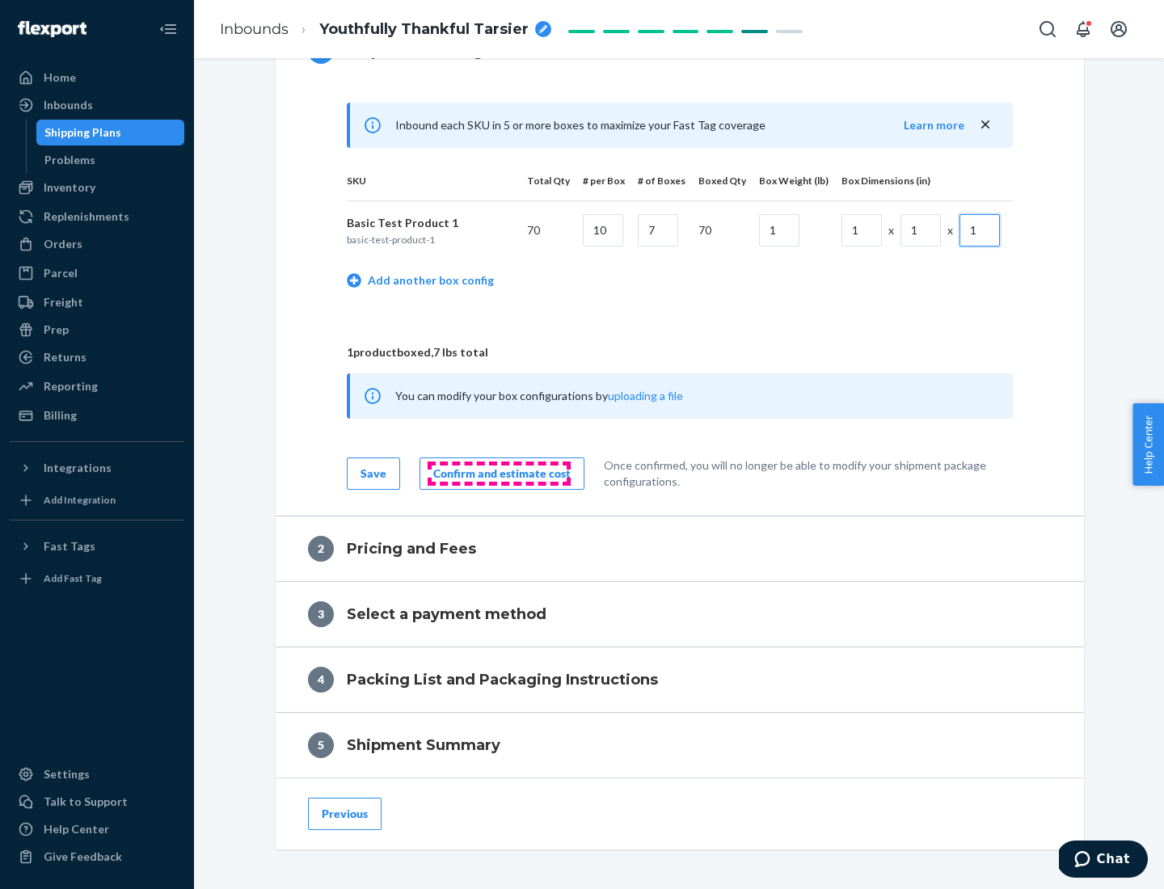
type input "1"
click at [499, 473] on div "Confirm and estimate cost" at bounding box center [501, 474] width 137 height 16
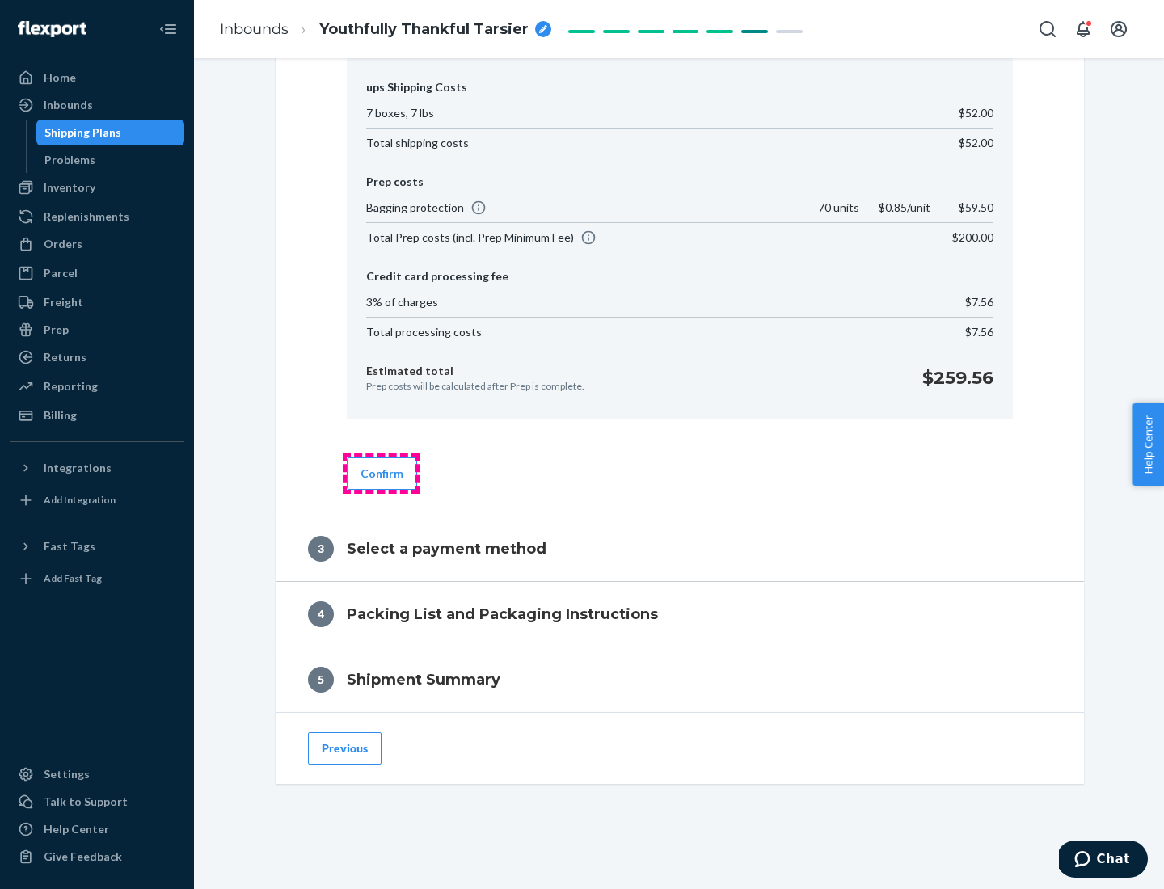
click at [381, 473] on button "Confirm" at bounding box center [382, 474] width 70 height 32
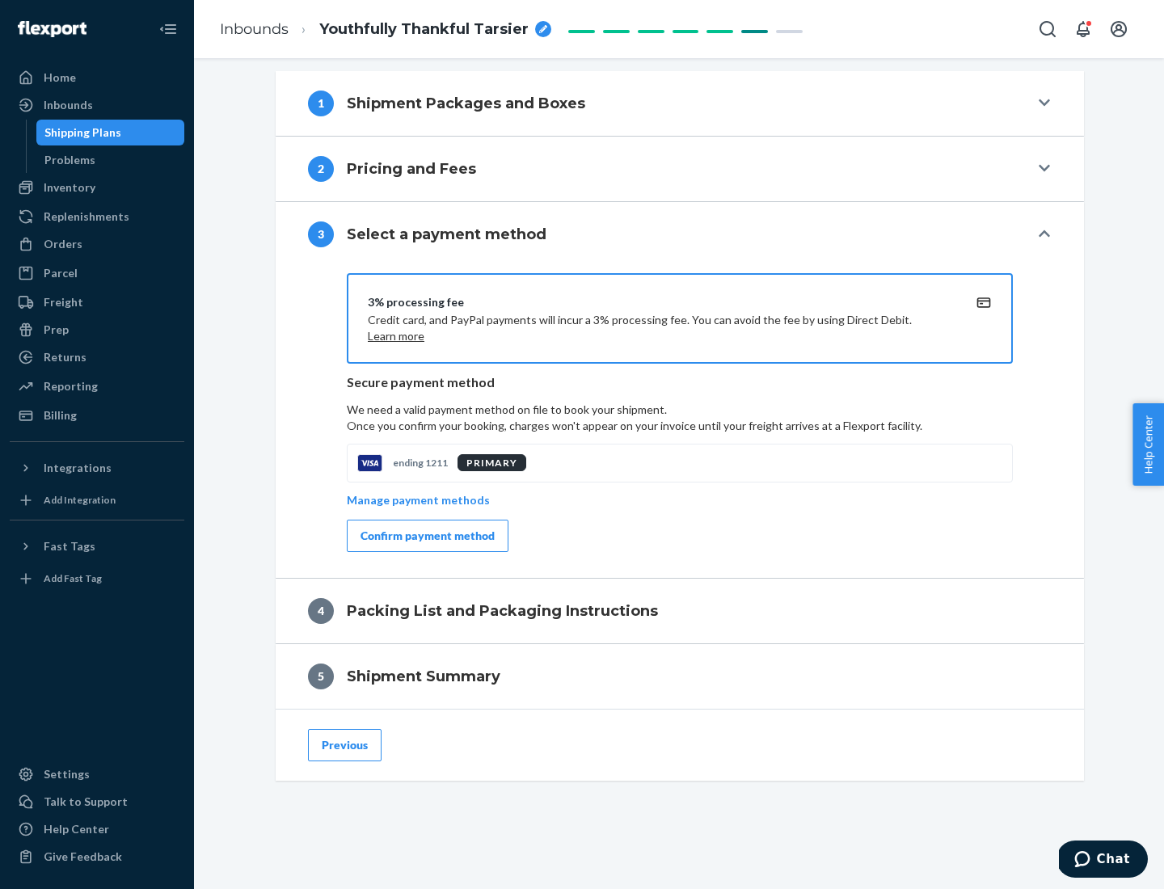
click at [426, 536] on div "Confirm payment method" at bounding box center [428, 536] width 134 height 16
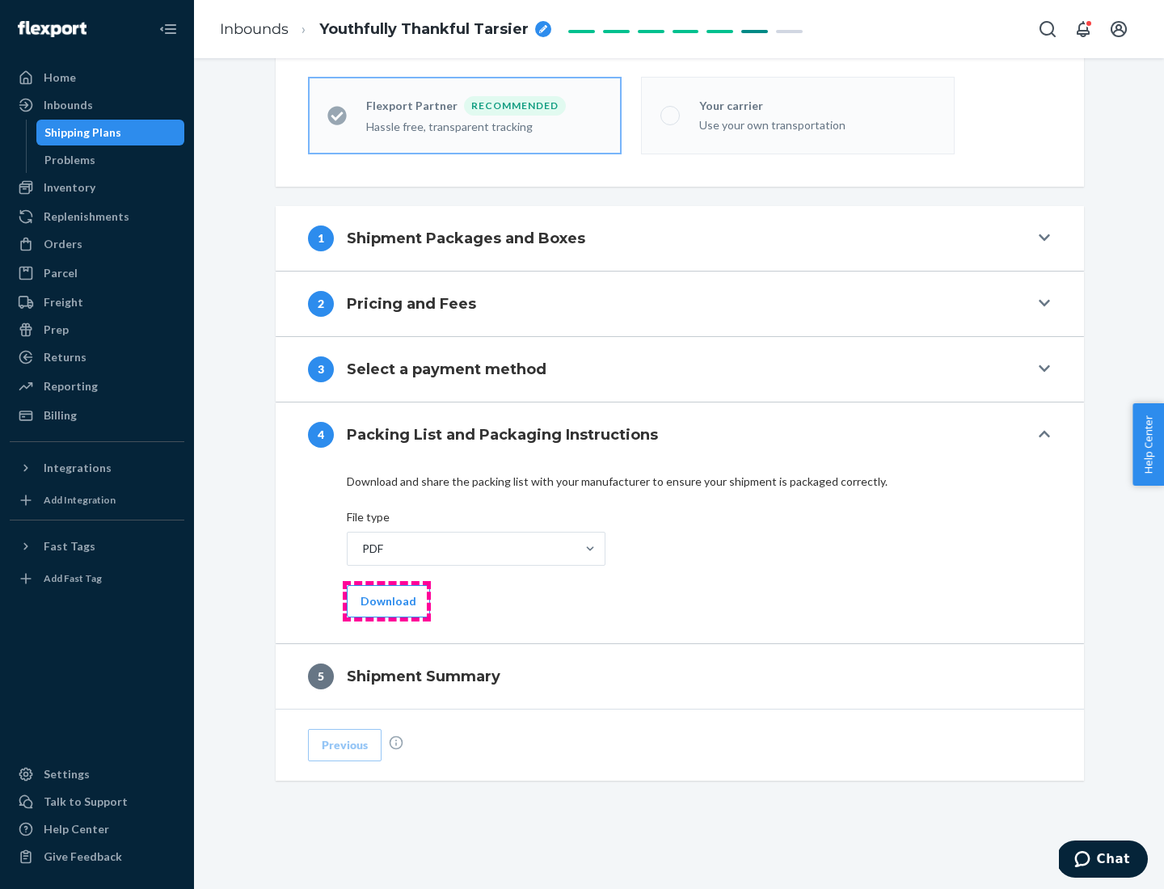
click at [386, 601] on button "Download" at bounding box center [388, 601] width 83 height 32
